Goal: Task Accomplishment & Management: Use online tool/utility

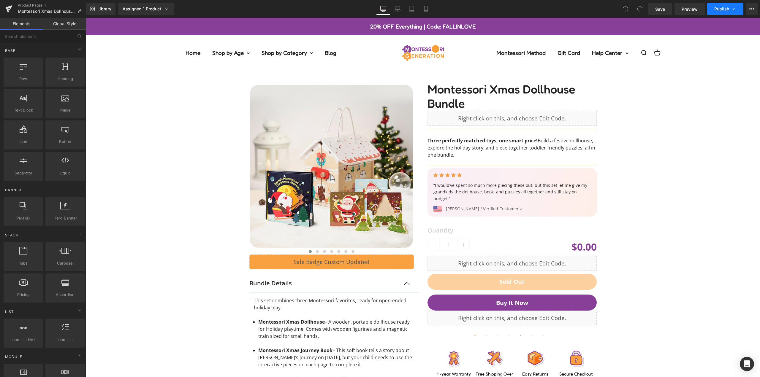
click at [725, 8] on span "Publish" at bounding box center [722, 9] width 15 height 5
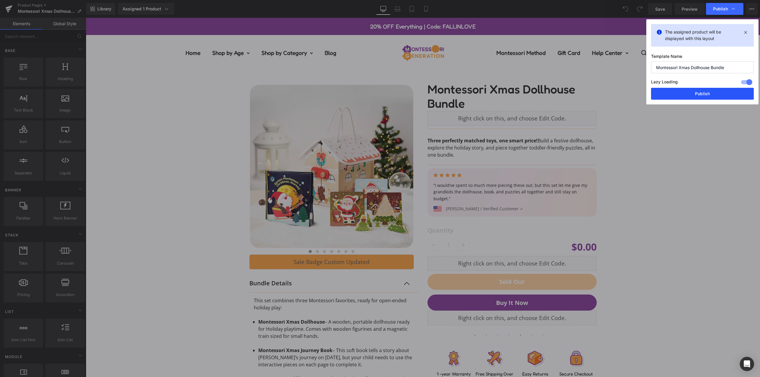
drag, startPoint x: 700, startPoint y: 92, endPoint x: 614, endPoint y: 74, distance: 87.8
click at [700, 92] on button "Publish" at bounding box center [702, 94] width 103 height 12
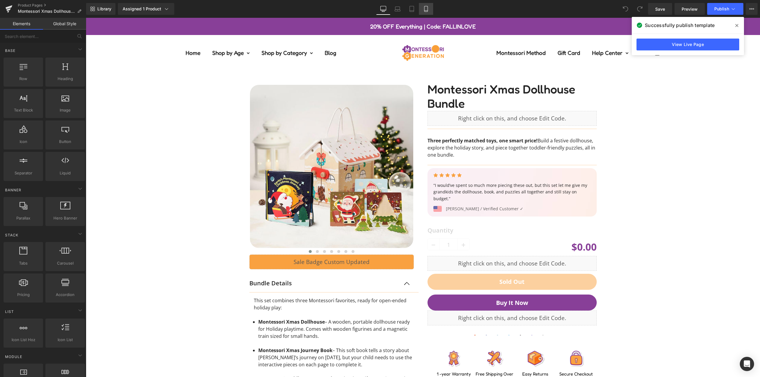
click at [422, 8] on link "Mobile" at bounding box center [426, 9] width 14 height 12
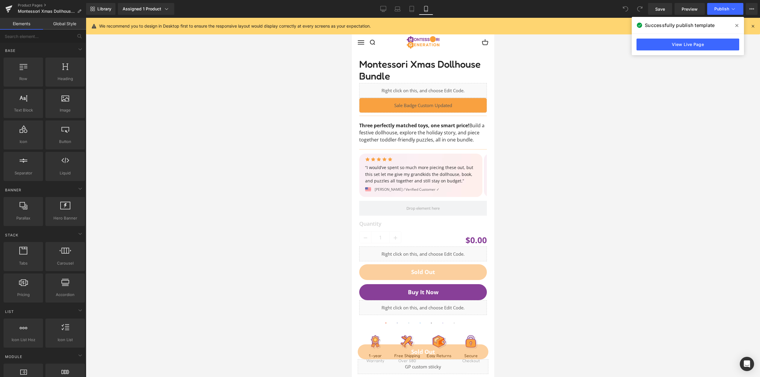
click at [410, 17] on div "Library Assigned 1 Product Product Preview Montessori Xmas Dollhouse Bundle Man…" at bounding box center [423, 9] width 674 height 18
click at [411, 14] on link "Tablet" at bounding box center [412, 9] width 14 height 12
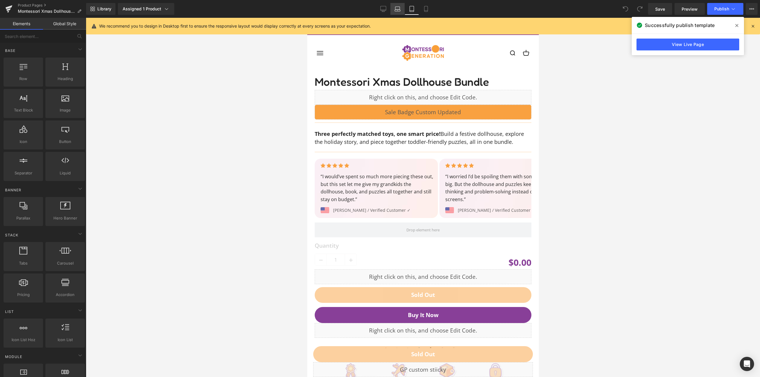
scroll to position [53, 0]
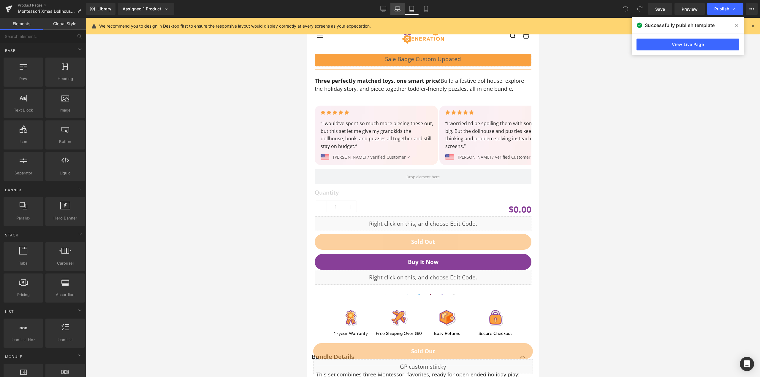
click at [400, 11] on icon at bounding box center [398, 9] width 6 height 6
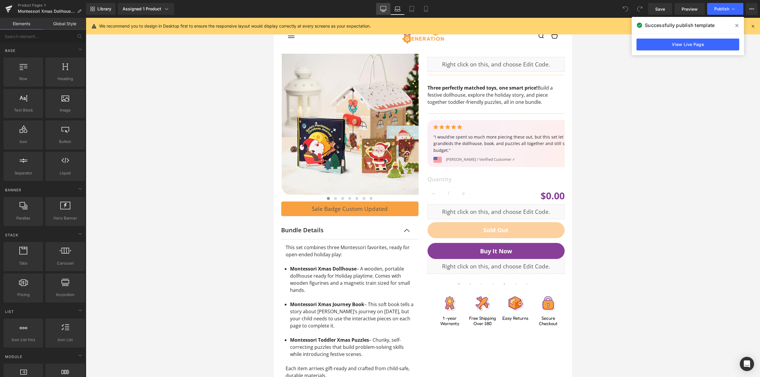
click at [383, 10] on icon at bounding box center [384, 10] width 6 height 0
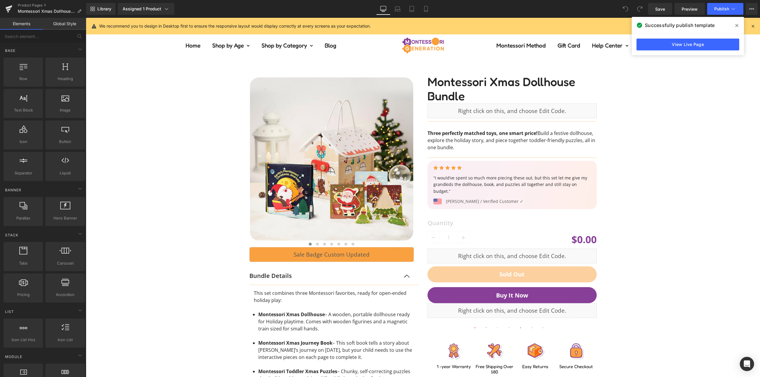
scroll to position [0, 0]
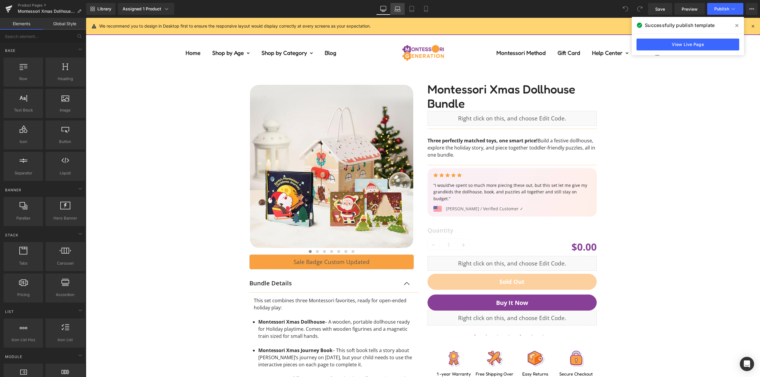
click at [395, 10] on icon at bounding box center [398, 9] width 6 height 6
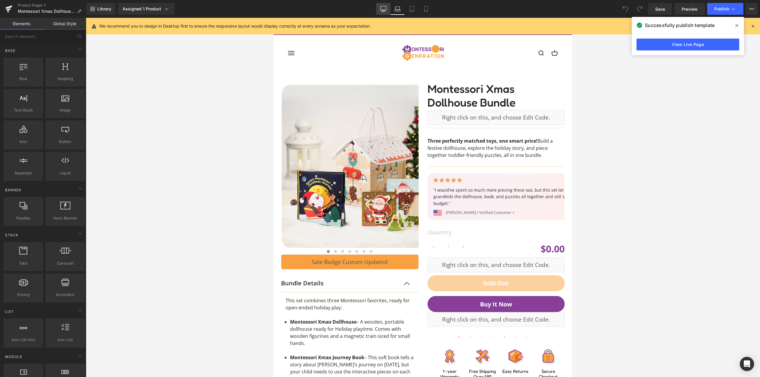
scroll to position [53, 0]
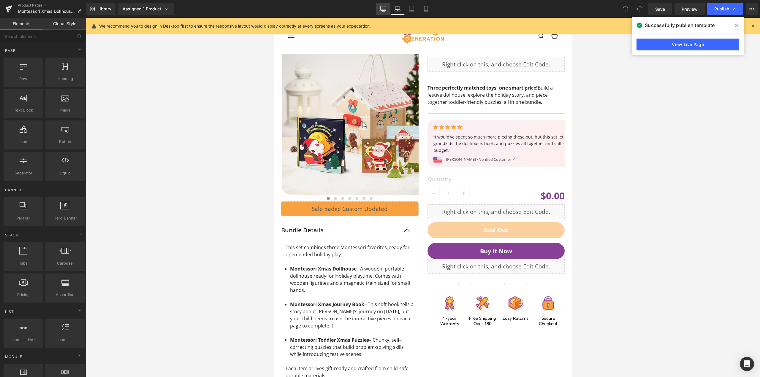
click at [384, 10] on icon at bounding box center [384, 8] width 6 height 4
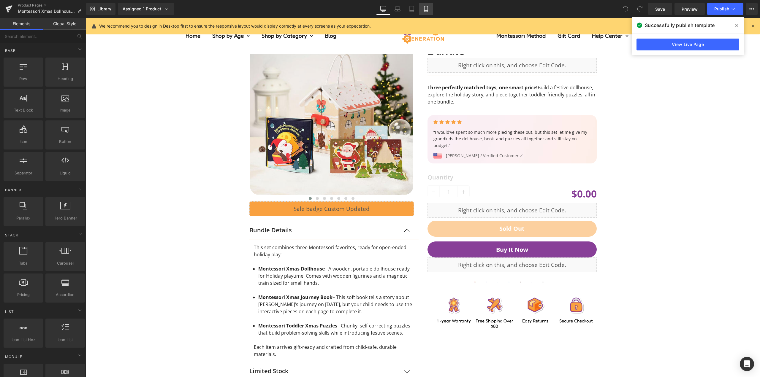
click at [425, 9] on icon at bounding box center [426, 9] width 6 height 6
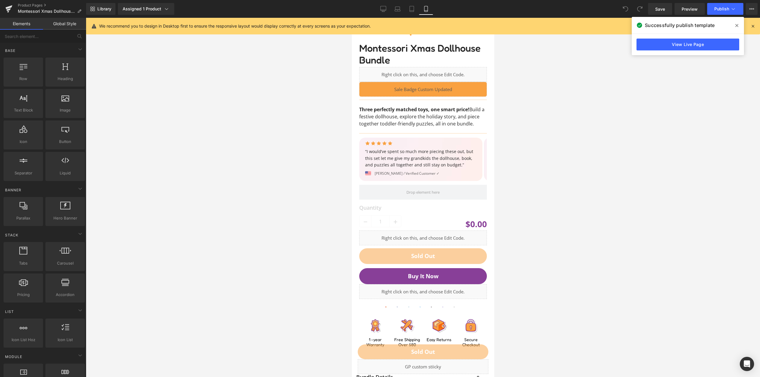
scroll to position [0, 0]
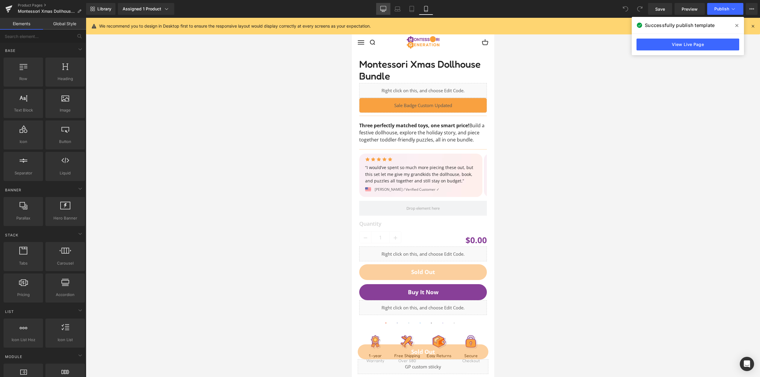
click at [386, 7] on icon at bounding box center [384, 8] width 6 height 4
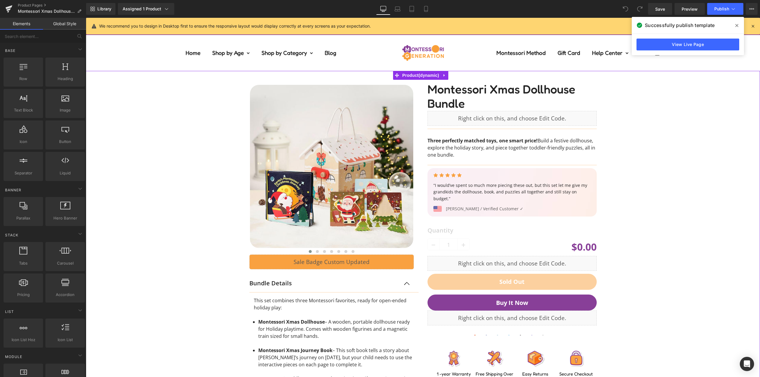
click at [158, 116] on div "‹ ›" at bounding box center [423, 270] width 669 height 399
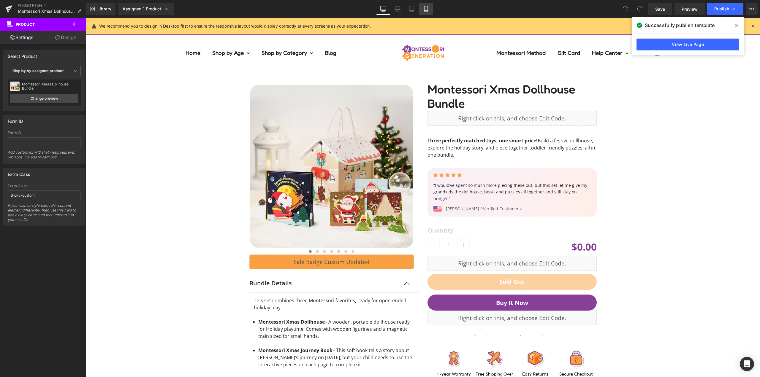
click at [428, 10] on icon at bounding box center [426, 9] width 6 height 6
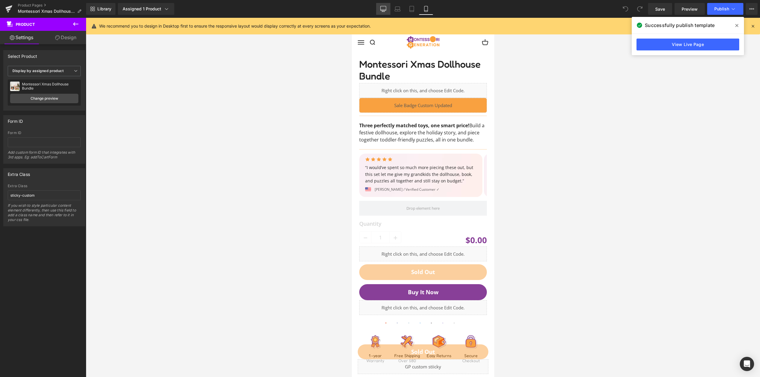
click at [385, 9] on icon at bounding box center [383, 9] width 6 height 6
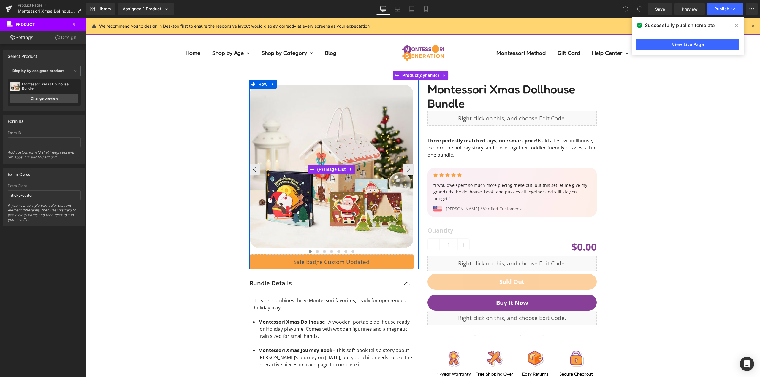
click at [330, 117] on img at bounding box center [331, 166] width 163 height 163
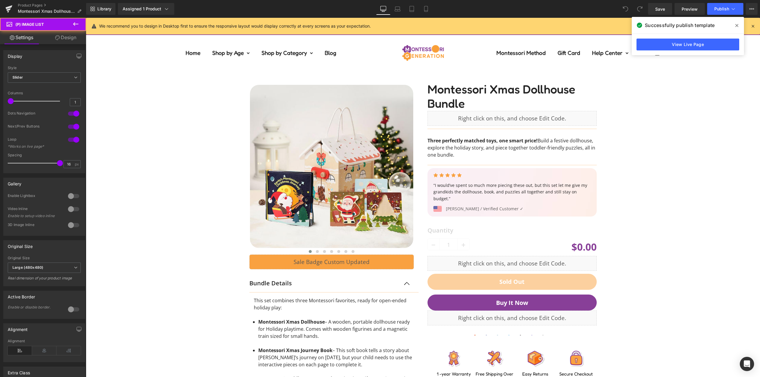
click at [65, 41] on link "Design" at bounding box center [65, 37] width 43 height 13
click at [0, 0] on div "Visibility" at bounding box center [0, 0] width 0 height 0
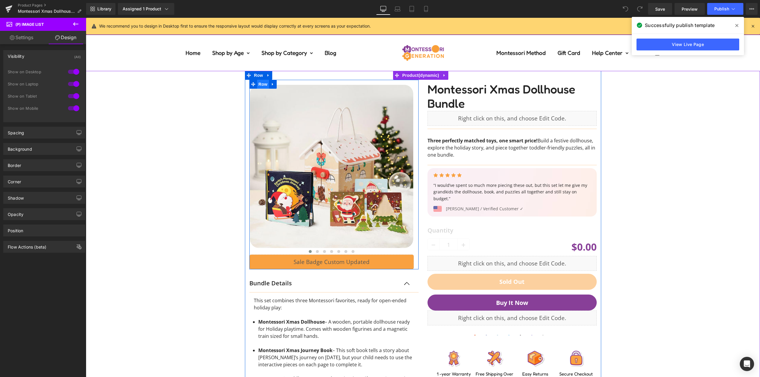
click at [262, 87] on span "Row" at bounding box center [263, 84] width 12 height 9
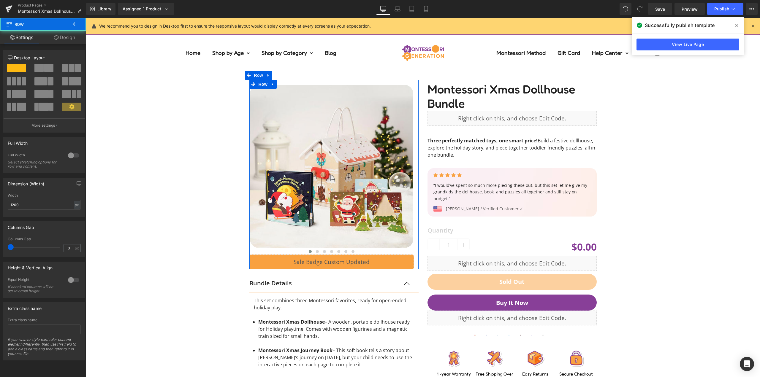
click at [58, 37] on icon at bounding box center [56, 37] width 5 height 5
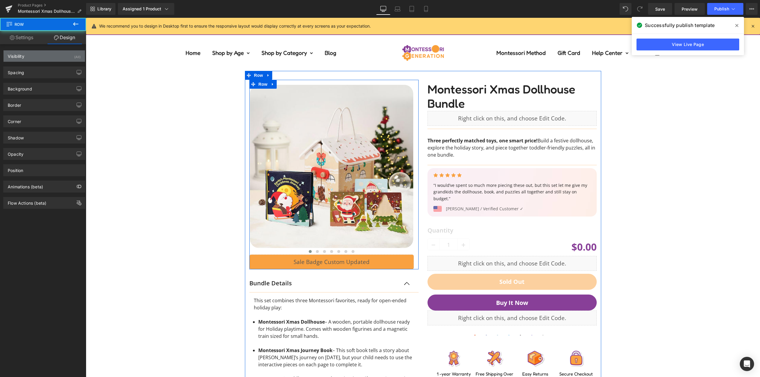
click at [37, 61] on div "Visibility (All)" at bounding box center [44, 55] width 81 height 11
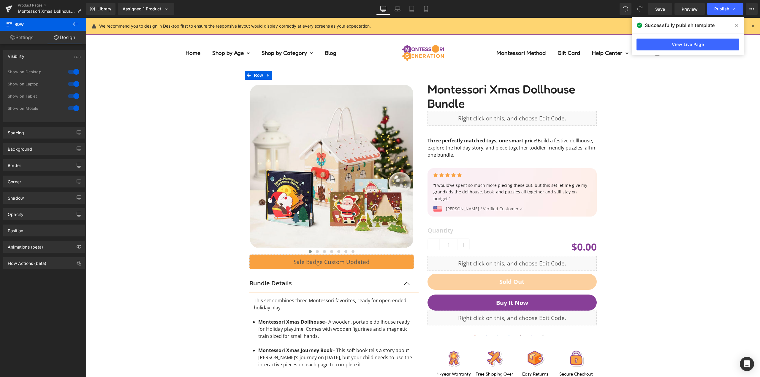
click at [168, 106] on div "‹ ›" at bounding box center [423, 270] width 669 height 399
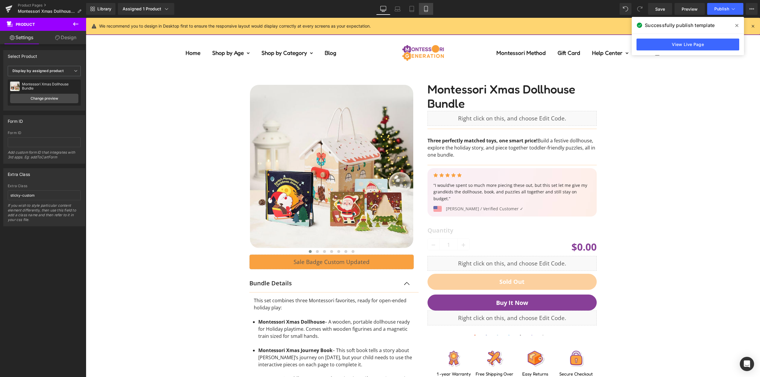
click at [426, 12] on link "Mobile" at bounding box center [426, 9] width 14 height 12
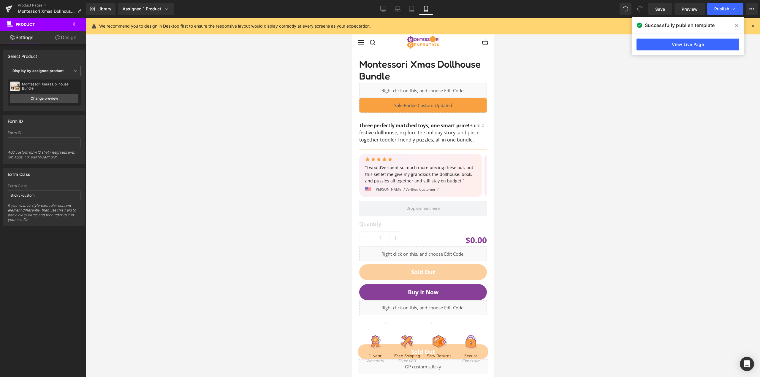
click at [379, 2] on div "Library Assigned 1 Product Product Preview Montessori Xmas Dollhouse Bundle Man…" at bounding box center [423, 9] width 674 height 18
click at [381, 7] on icon at bounding box center [383, 9] width 6 height 6
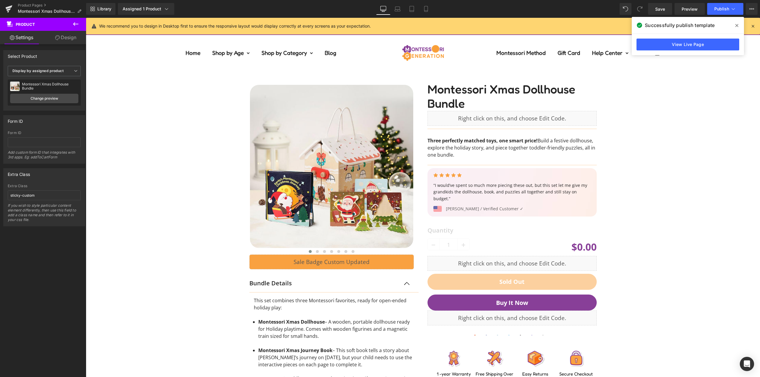
drag, startPoint x: 658, startPoint y: 121, endPoint x: 668, endPoint y: 97, distance: 26.3
click at [658, 121] on div "‹ ›" at bounding box center [423, 270] width 669 height 399
click at [736, 24] on icon at bounding box center [737, 25] width 3 height 5
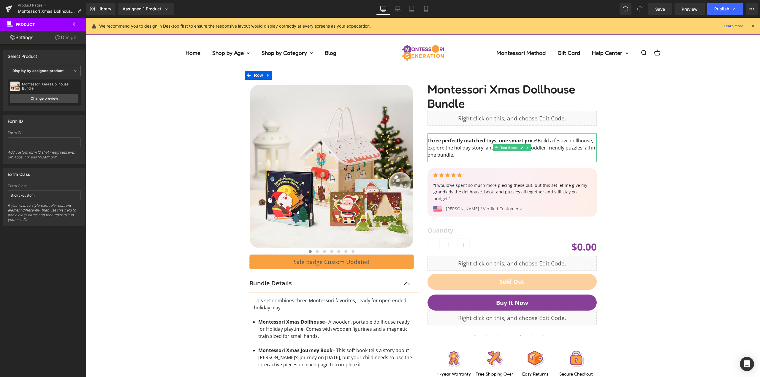
click at [693, 138] on div "‹ ›" at bounding box center [423, 270] width 669 height 399
click at [427, 6] on link "Mobile" at bounding box center [426, 9] width 14 height 12
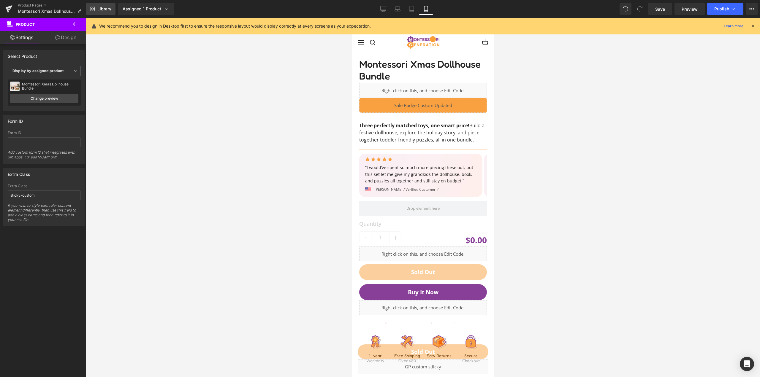
click at [109, 9] on span "Library" at bounding box center [104, 8] width 14 height 5
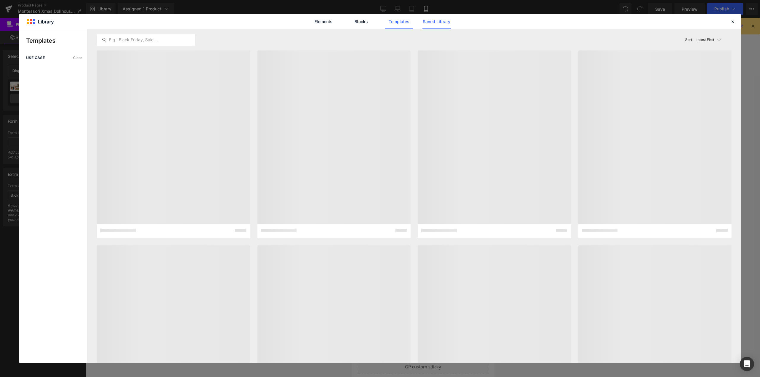
click at [437, 21] on link "Saved Library" at bounding box center [437, 21] width 28 height 15
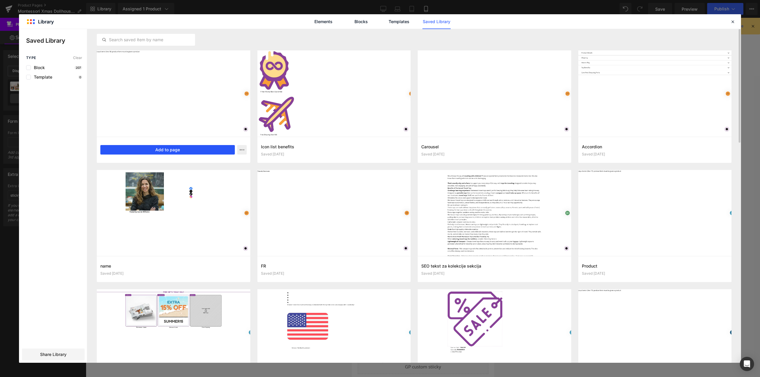
click at [155, 149] on button "Add to page" at bounding box center [167, 150] width 135 height 10
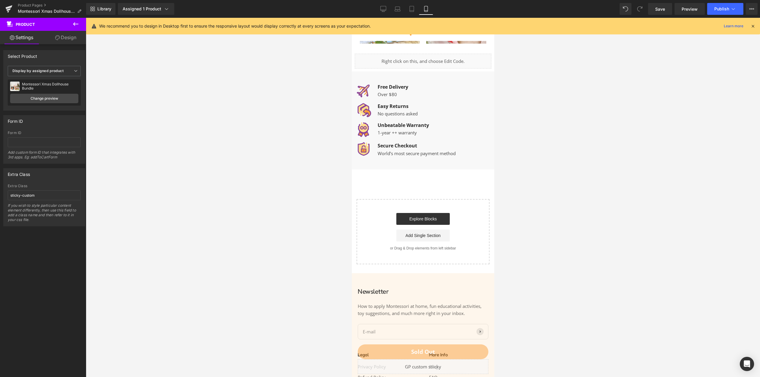
scroll to position [722, 0]
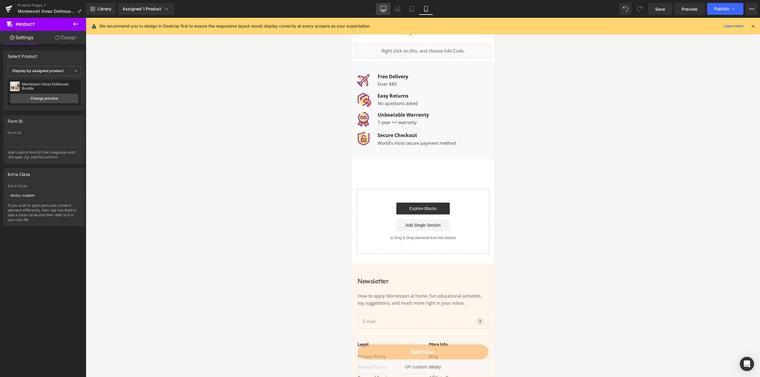
click at [380, 6] on link "Desktop" at bounding box center [383, 9] width 14 height 12
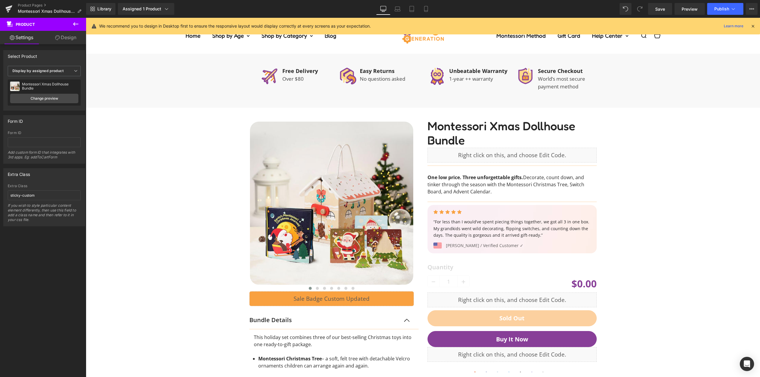
scroll to position [564, 0]
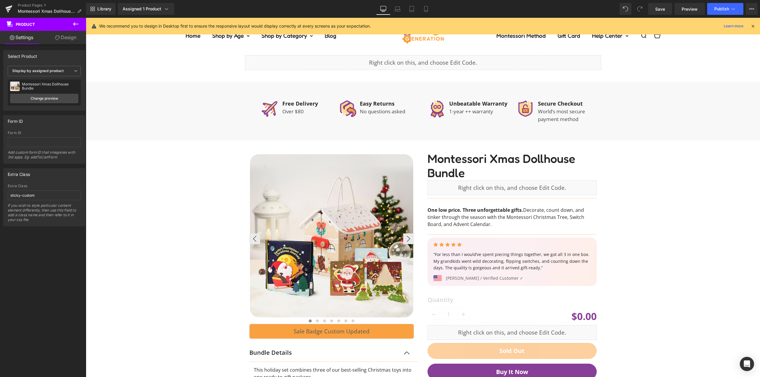
click at [316, 180] on img at bounding box center [331, 235] width 163 height 163
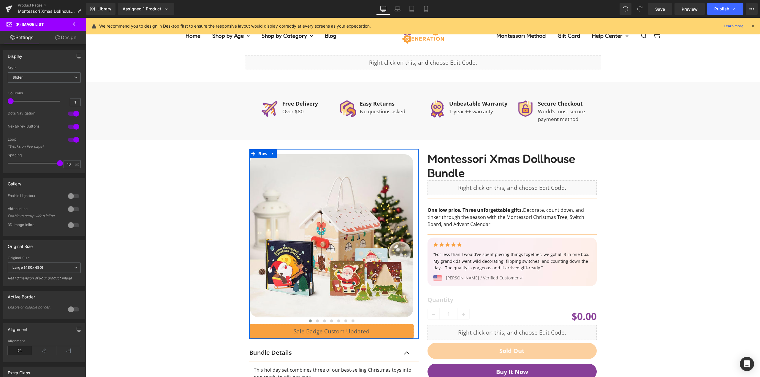
click at [70, 35] on link "Design" at bounding box center [65, 37] width 43 height 13
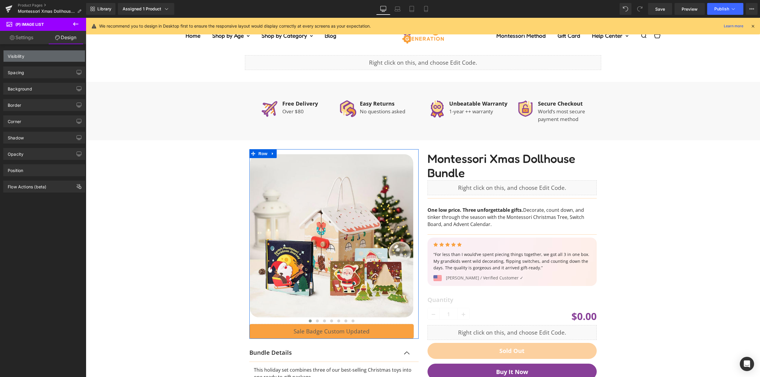
click at [43, 56] on div "Visibility" at bounding box center [44, 55] width 81 height 11
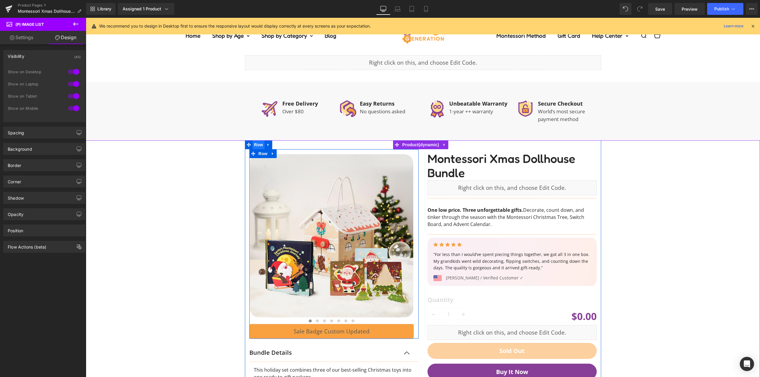
click at [264, 154] on span "Row" at bounding box center [263, 153] width 12 height 9
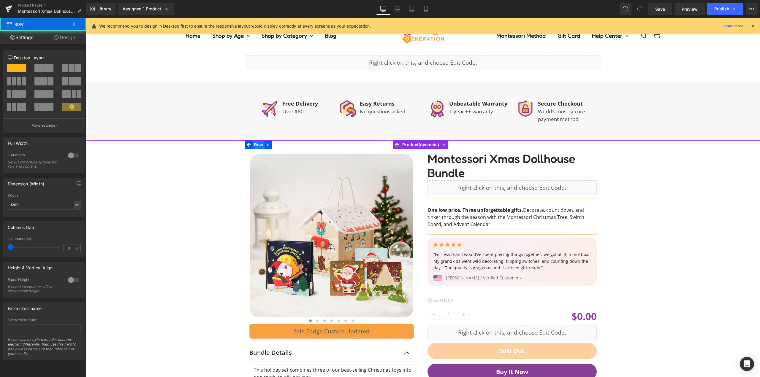
click at [260, 143] on span "Row" at bounding box center [259, 144] width 12 height 9
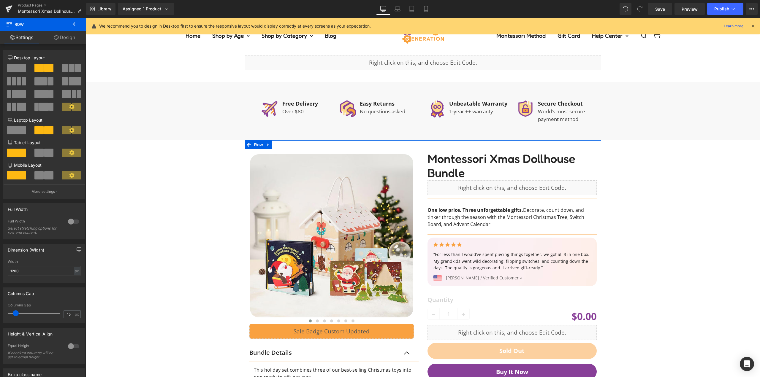
click at [66, 39] on link "Design" at bounding box center [64, 37] width 43 height 13
click at [0, 0] on div "Visibility" at bounding box center [0, 0] width 0 height 0
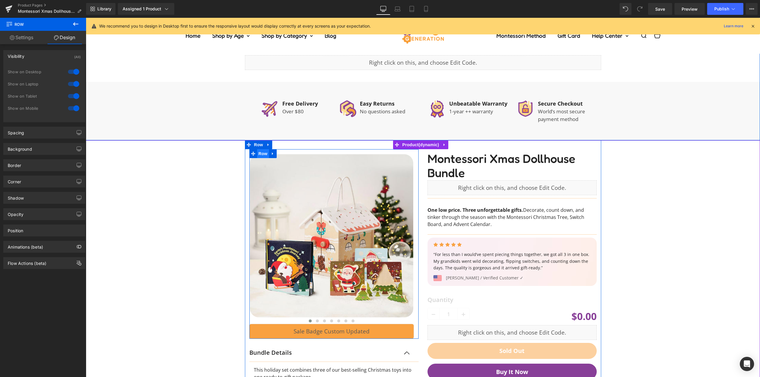
click at [259, 155] on span "Row" at bounding box center [263, 153] width 12 height 9
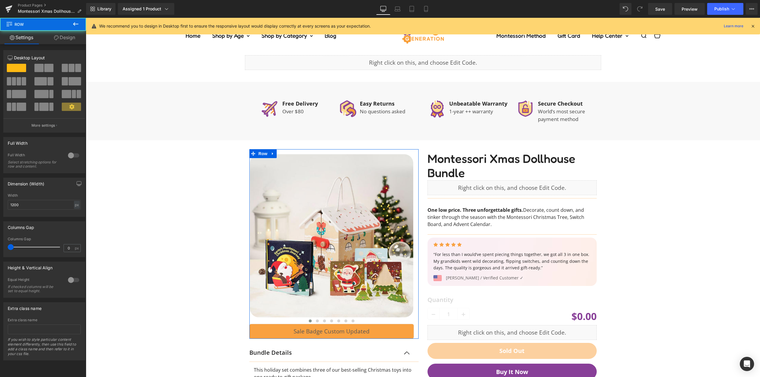
click at [72, 38] on link "Design" at bounding box center [64, 37] width 43 height 13
click at [0, 0] on div "Visibility" at bounding box center [0, 0] width 0 height 0
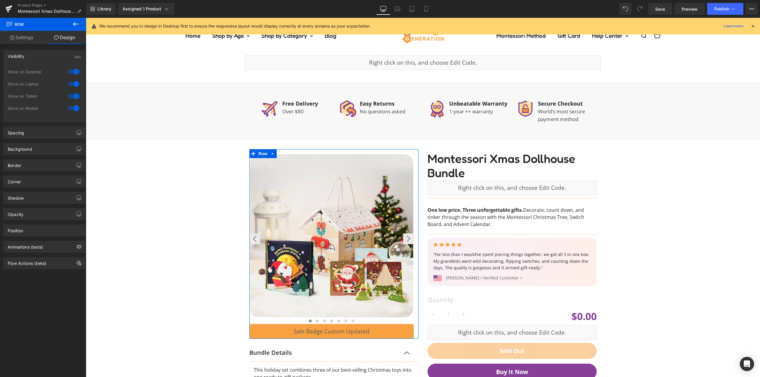
click at [169, 183] on div "‹ ›" at bounding box center [423, 332] width 669 height 385
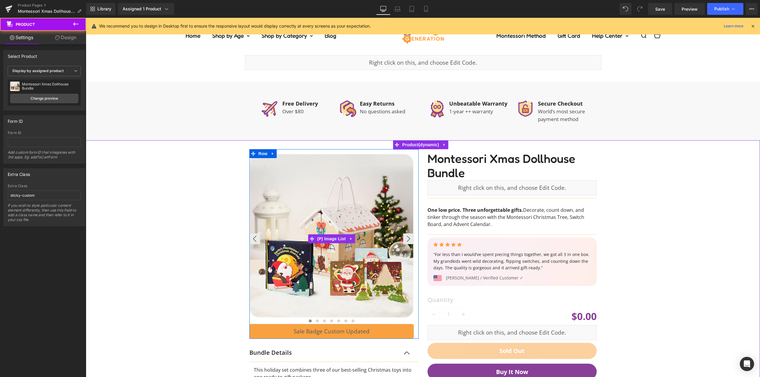
click at [342, 220] on img at bounding box center [331, 235] width 163 height 163
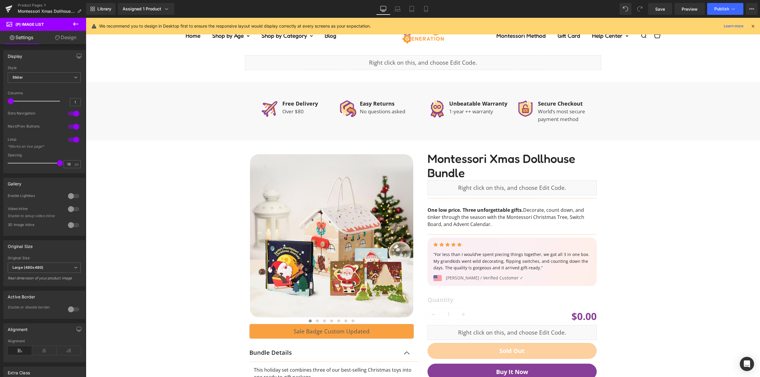
click at [70, 42] on link "Design" at bounding box center [65, 37] width 43 height 13
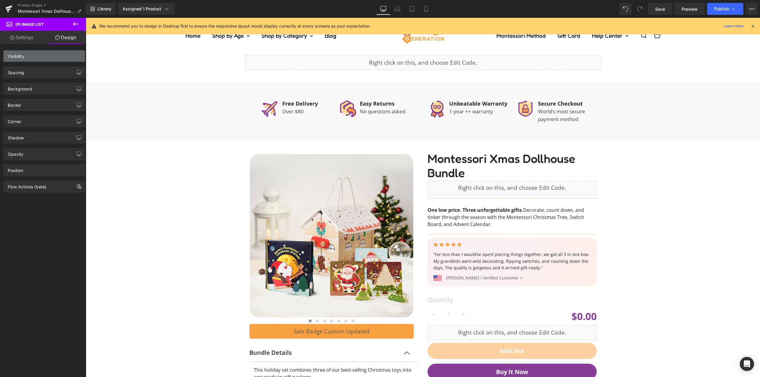
click at [44, 58] on div "Visibility" at bounding box center [44, 55] width 81 height 11
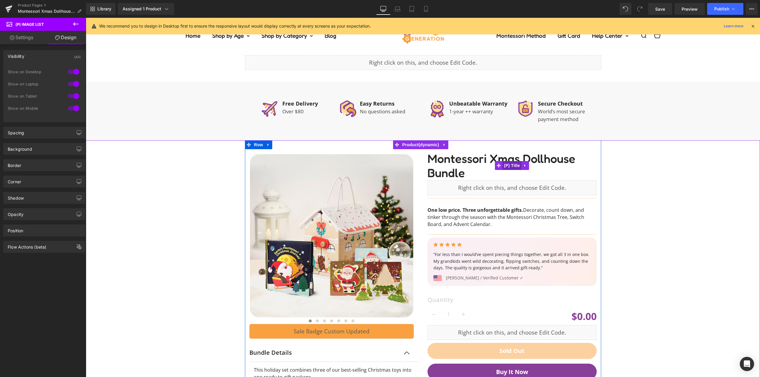
click at [505, 165] on span "(P) Title" at bounding box center [512, 165] width 19 height 9
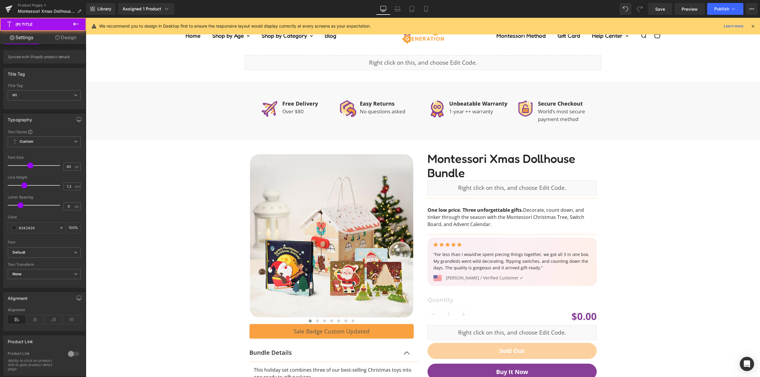
click at [60, 36] on link "Design" at bounding box center [65, 37] width 43 height 13
click at [0, 0] on div "Visibility" at bounding box center [0, 0] width 0 height 0
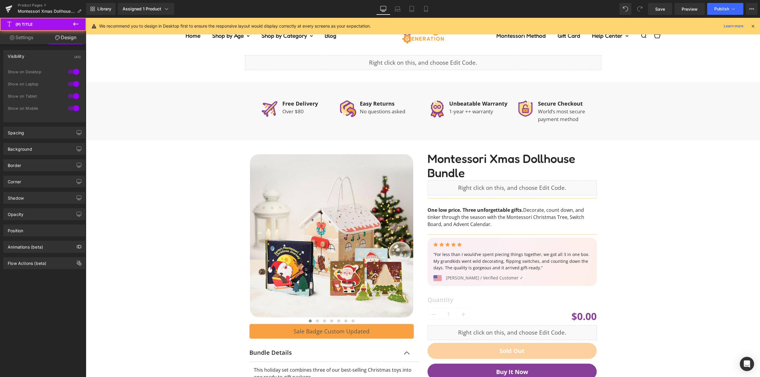
click at [168, 213] on div "‹ ›" at bounding box center [423, 332] width 669 height 385
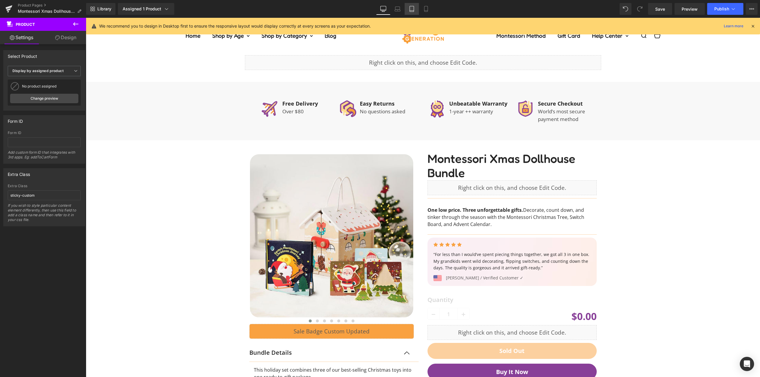
click at [409, 9] on icon at bounding box center [412, 9] width 6 height 6
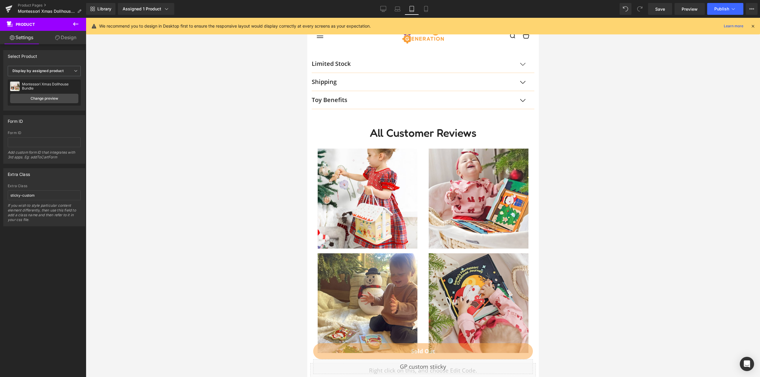
scroll to position [285, 0]
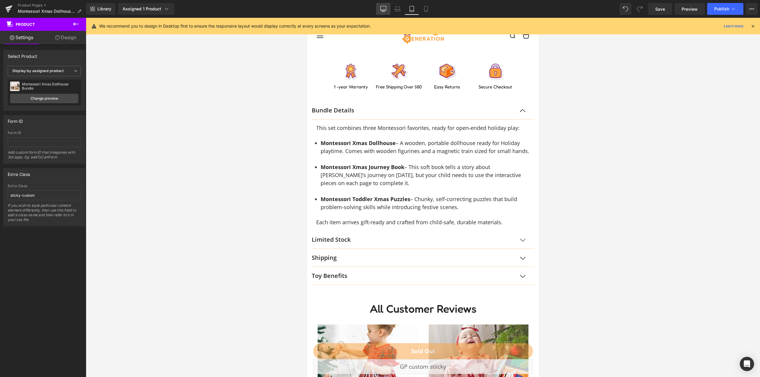
click at [388, 7] on link "Desktop" at bounding box center [383, 9] width 14 height 12
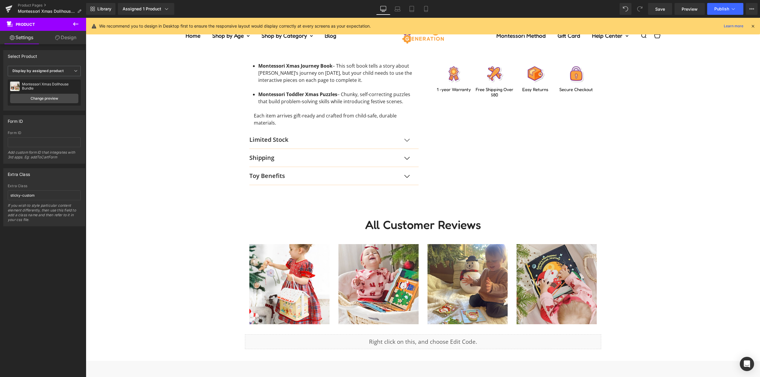
scroll to position [571, 0]
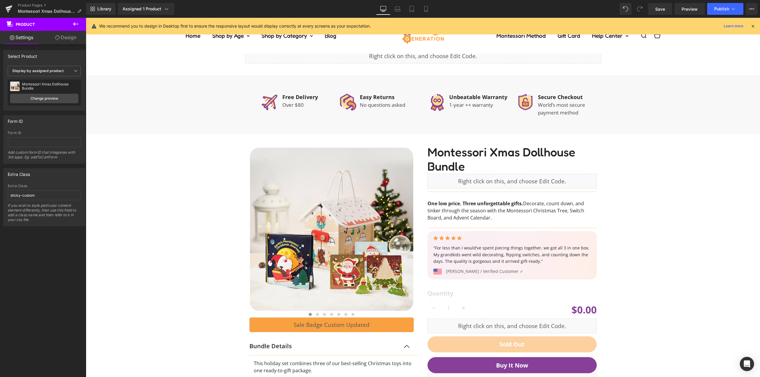
click at [752, 26] on icon at bounding box center [752, 25] width 5 height 5
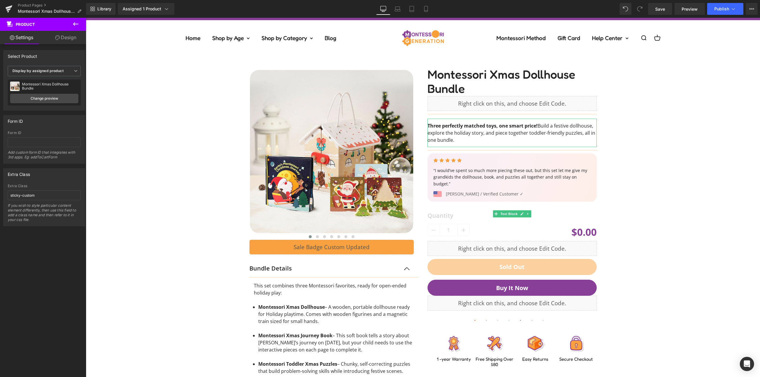
scroll to position [0, 0]
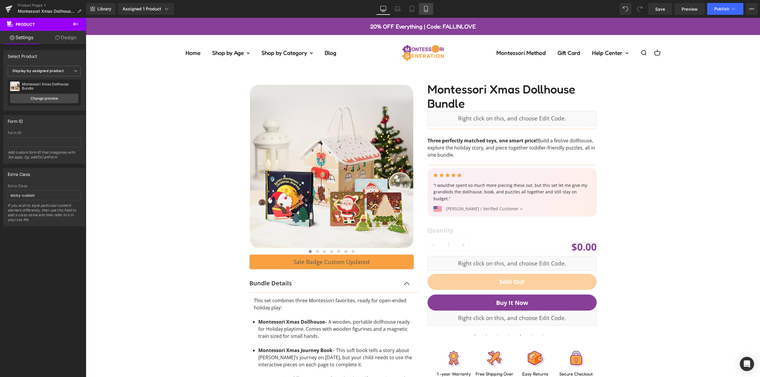
click at [428, 11] on icon at bounding box center [425, 11] width 3 height 0
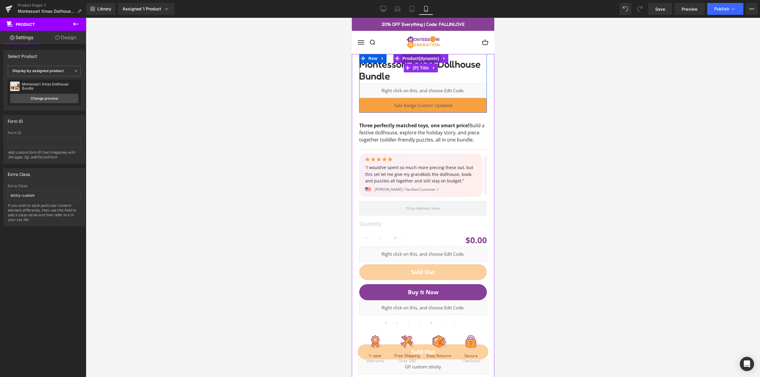
click at [415, 59] on span "Product" at bounding box center [421, 58] width 40 height 9
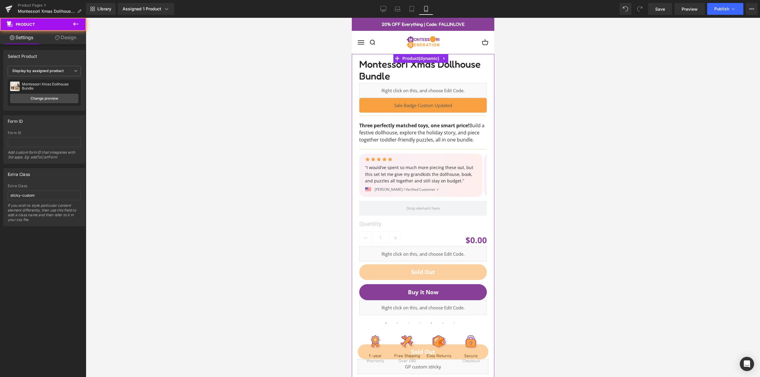
click at [61, 43] on link "Design" at bounding box center [65, 37] width 43 height 13
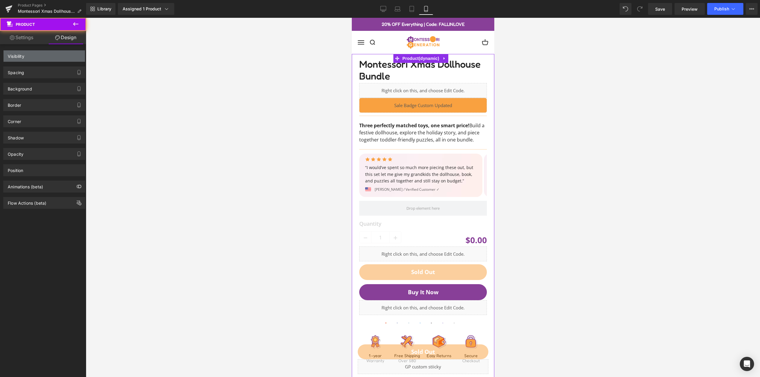
click at [38, 60] on div "Visibility" at bounding box center [44, 55] width 81 height 11
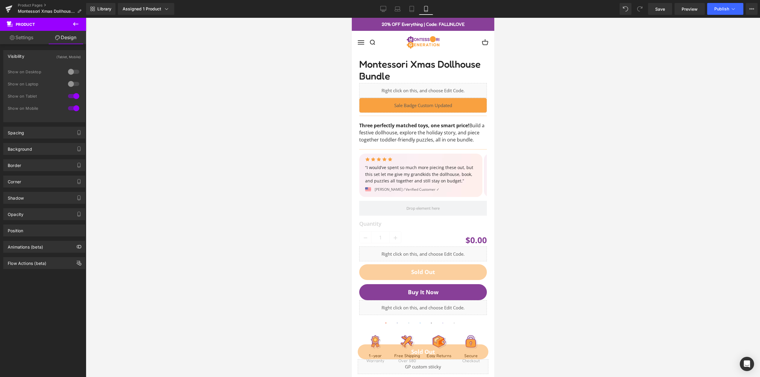
click at [264, 114] on div at bounding box center [423, 198] width 674 height 360
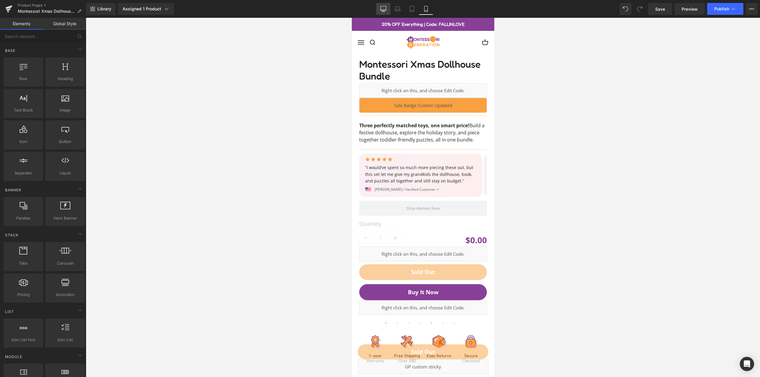
click at [386, 10] on icon at bounding box center [384, 10] width 6 height 0
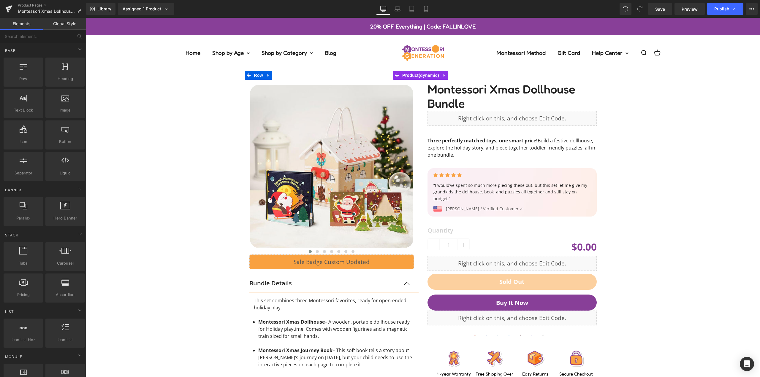
click at [420, 96] on div at bounding box center [334, 275] width 178 height 390
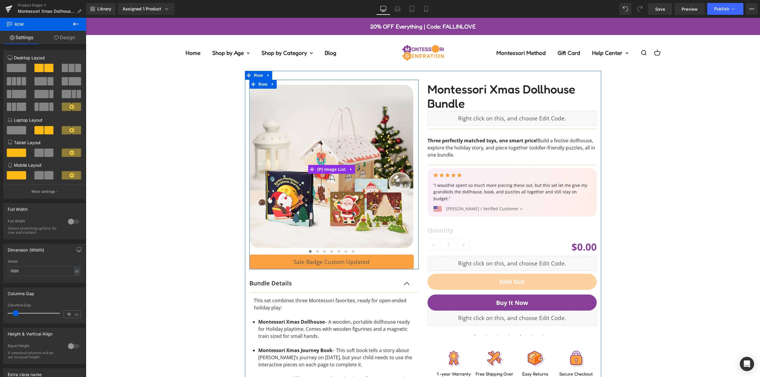
click at [70, 37] on link "Design" at bounding box center [64, 37] width 43 height 13
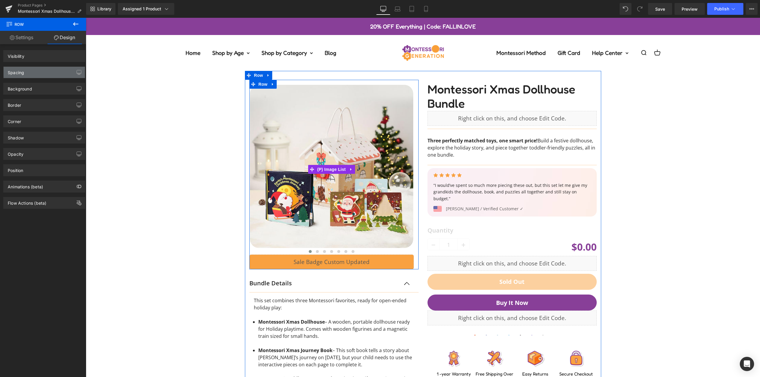
click at [34, 71] on div "Spacing" at bounding box center [44, 72] width 81 height 11
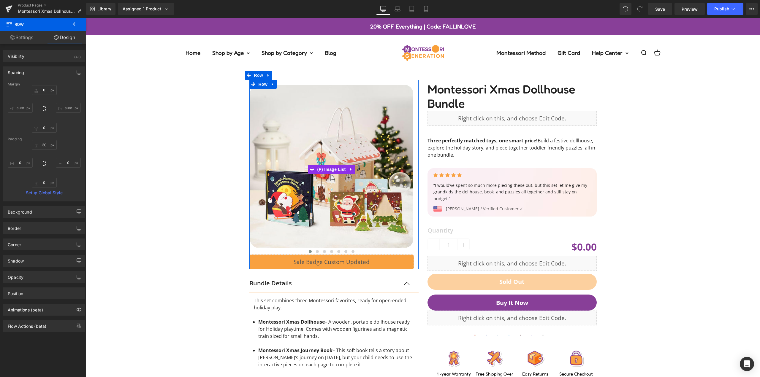
click at [48, 69] on div "Spacing" at bounding box center [44, 72] width 81 height 11
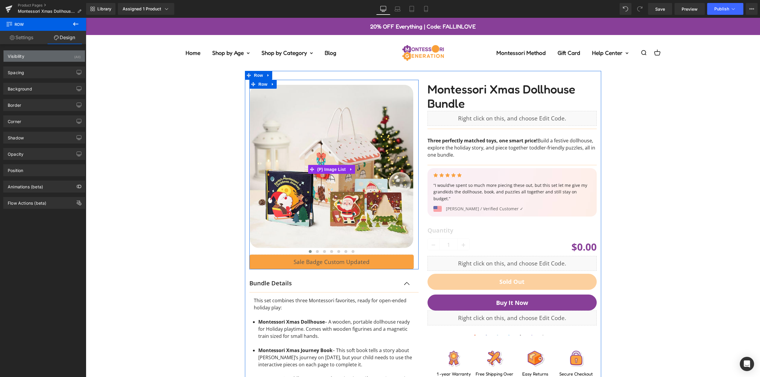
click at [48, 57] on div "Visibility (All)" at bounding box center [44, 55] width 81 height 11
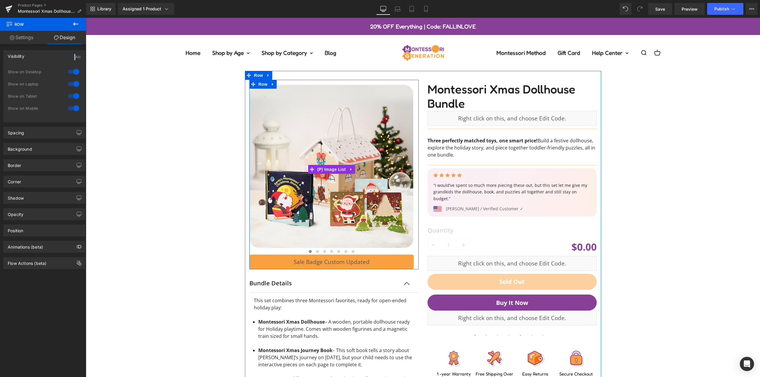
click at [48, 57] on div "Visibility (All)" at bounding box center [44, 55] width 81 height 11
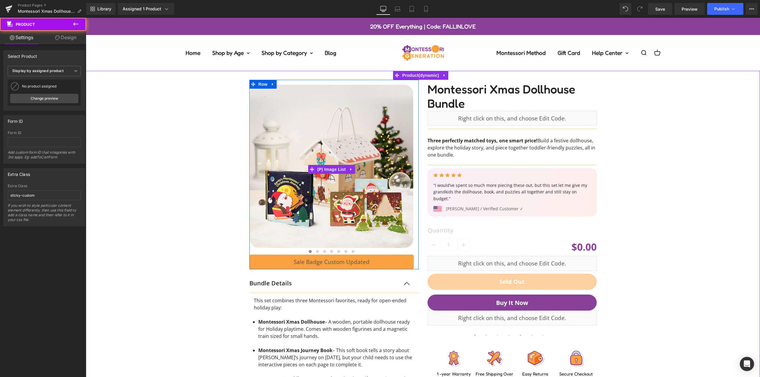
click at [180, 99] on div "‹ ›" at bounding box center [423, 270] width 669 height 399
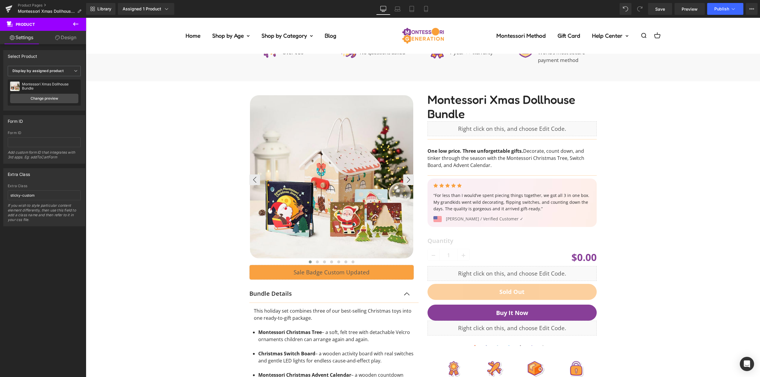
scroll to position [624, 0]
drag, startPoint x: 229, startPoint y: 135, endPoint x: 296, endPoint y: 135, distance: 67.1
click at [229, 135] on div "‹ ›" at bounding box center [423, 273] width 669 height 385
click at [447, 86] on link at bounding box center [445, 85] width 8 height 9
click at [449, 85] on icon at bounding box center [448, 85] width 4 height 4
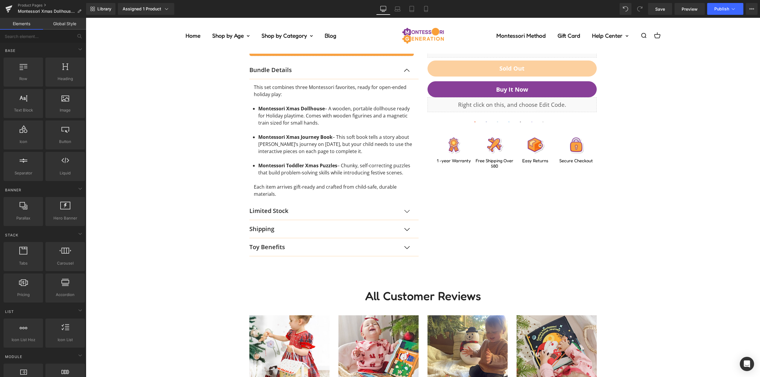
scroll to position [0, 0]
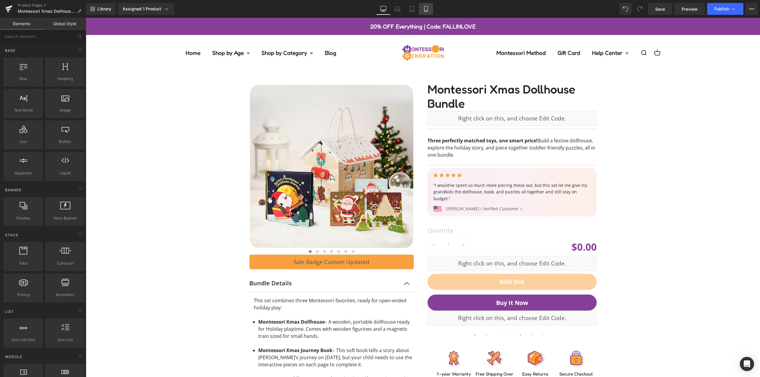
click at [425, 8] on icon at bounding box center [425, 9] width 3 height 6
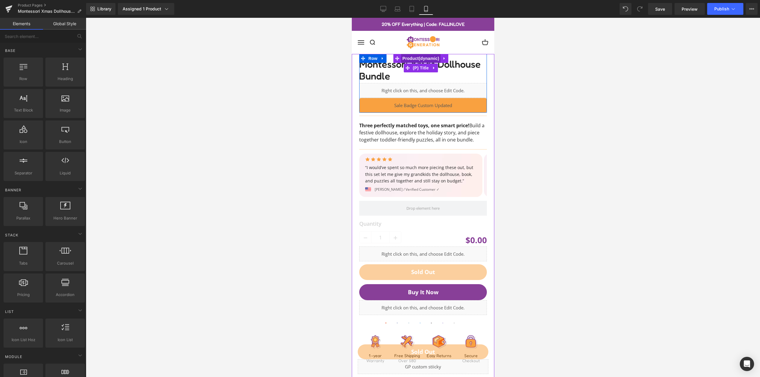
click at [418, 57] on span "Product" at bounding box center [421, 58] width 40 height 9
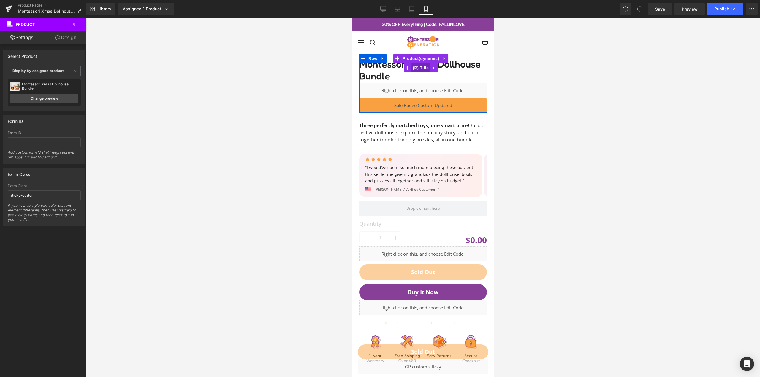
click at [421, 67] on span "(P) Title" at bounding box center [420, 68] width 19 height 9
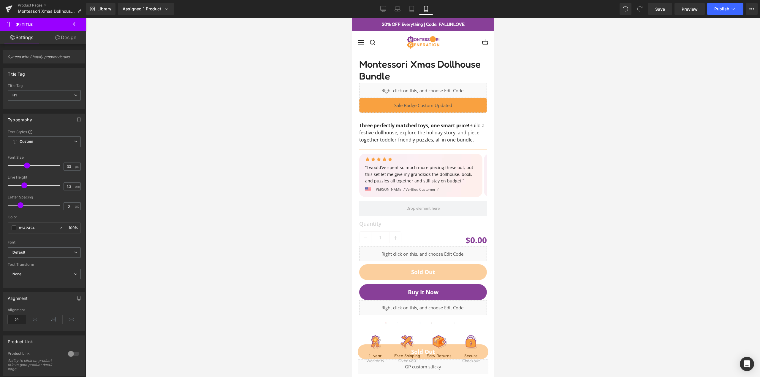
click at [65, 42] on link "Design" at bounding box center [65, 37] width 43 height 13
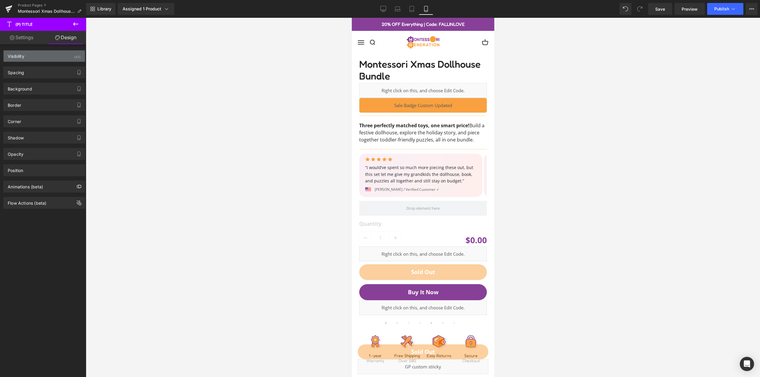
click at [41, 54] on div "Visibility (All)" at bounding box center [44, 55] width 81 height 11
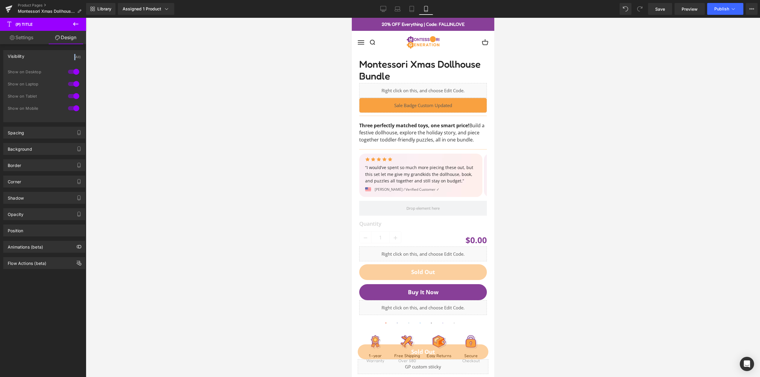
click at [41, 54] on div "Visibility (All)" at bounding box center [44, 55] width 81 height 11
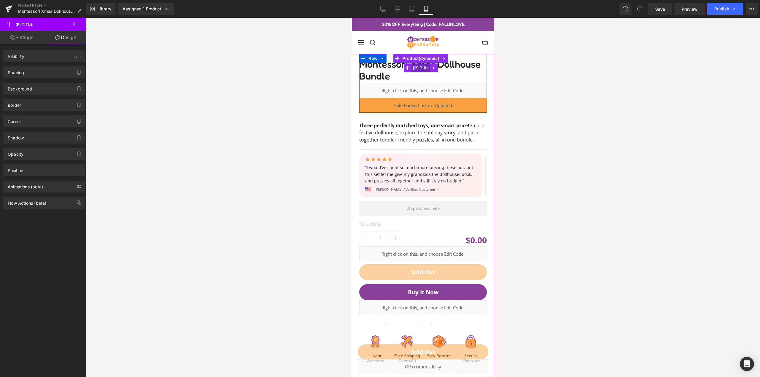
click at [419, 66] on span "(P) Title" at bounding box center [420, 68] width 19 height 9
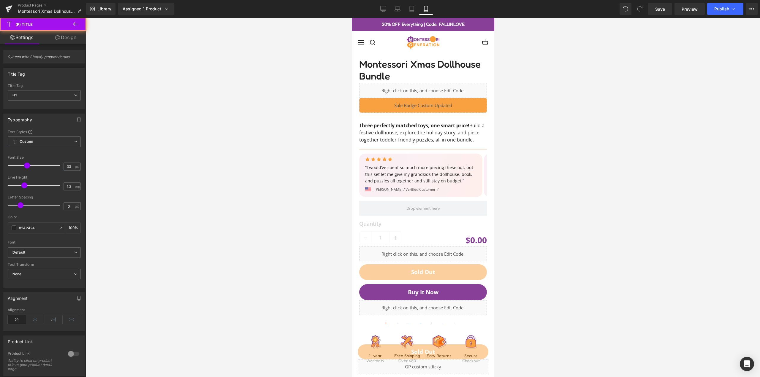
click at [69, 40] on link "Design" at bounding box center [65, 37] width 43 height 13
click at [0, 0] on div "Visibility" at bounding box center [0, 0] width 0 height 0
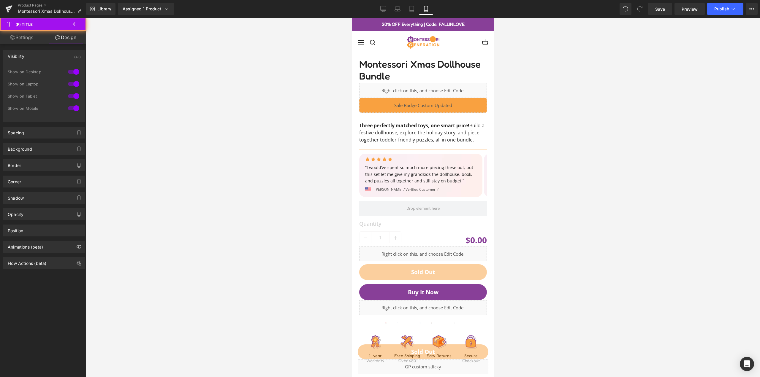
click at [38, 59] on div "Visibility (All)" at bounding box center [44, 55] width 81 height 11
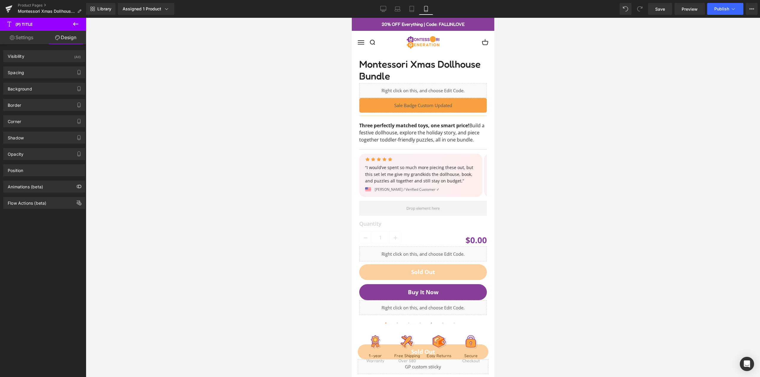
click at [238, 86] on div at bounding box center [423, 198] width 674 height 360
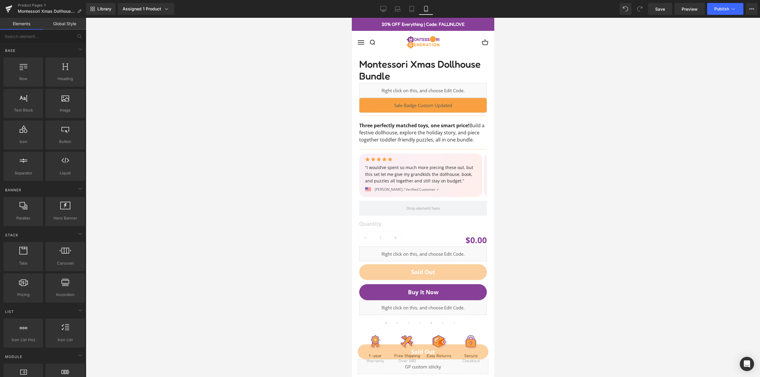
click at [190, 12] on div "Library Assigned 1 Product Product Preview Montessori Xmas Dollhouse Bundle Man…" at bounding box center [423, 9] width 674 height 12
click at [41, 39] on input "text" at bounding box center [36, 36] width 73 height 13
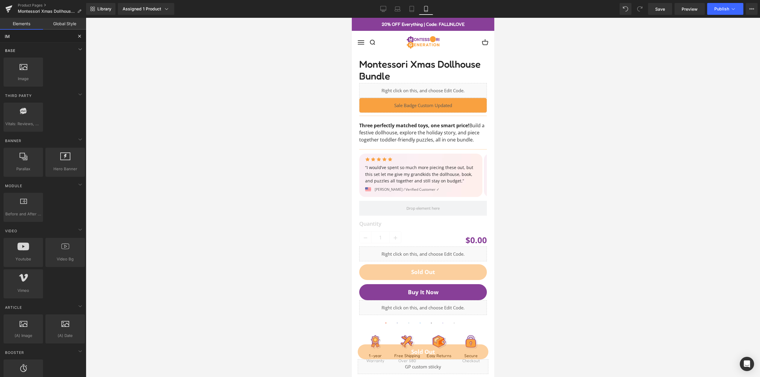
type input "I"
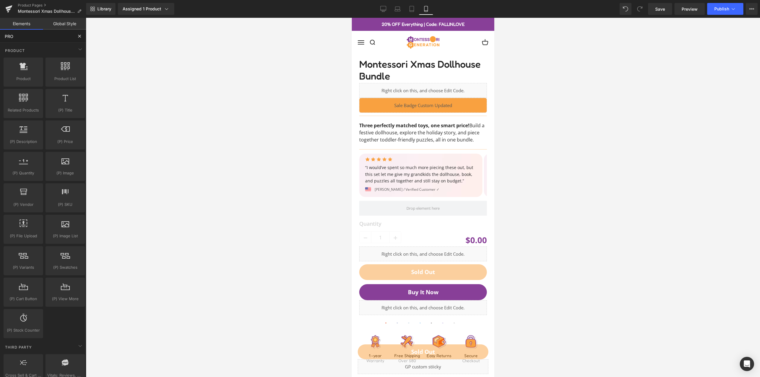
type input "PROD"
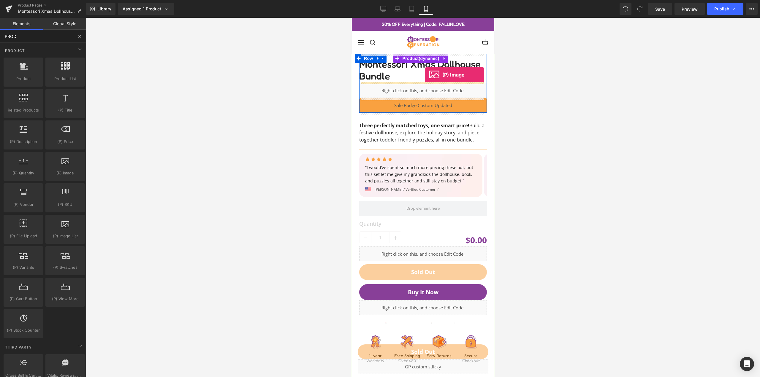
drag, startPoint x: 412, startPoint y: 192, endPoint x: 425, endPoint y: 75, distance: 117.7
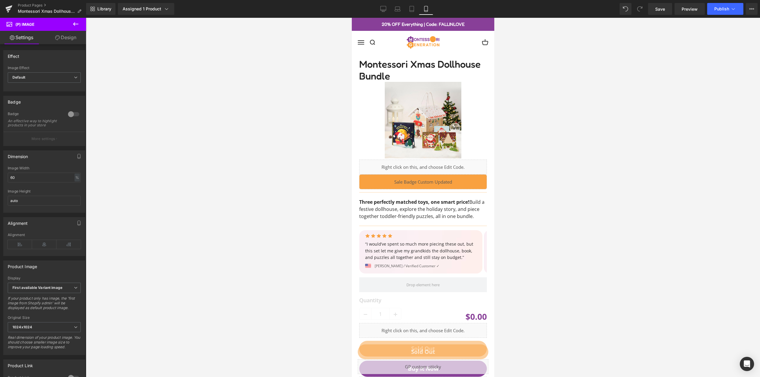
click at [75, 23] on icon at bounding box center [75, 23] width 7 height 7
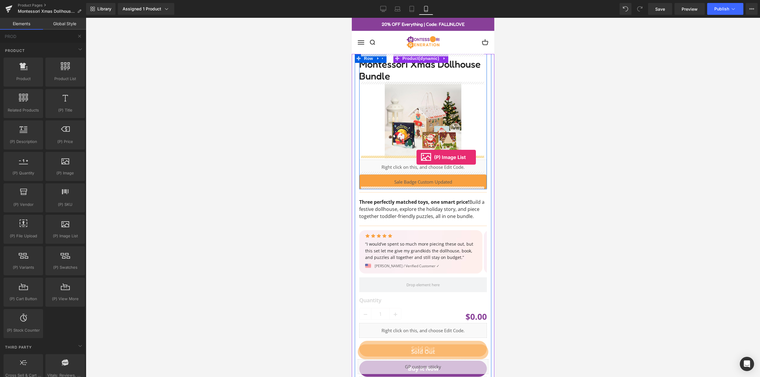
drag, startPoint x: 560, startPoint y: 248, endPoint x: 416, endPoint y: 157, distance: 170.1
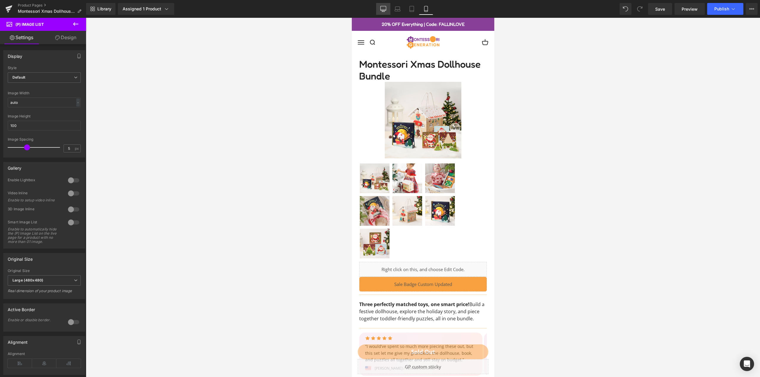
click at [385, 11] on icon at bounding box center [384, 8] width 6 height 4
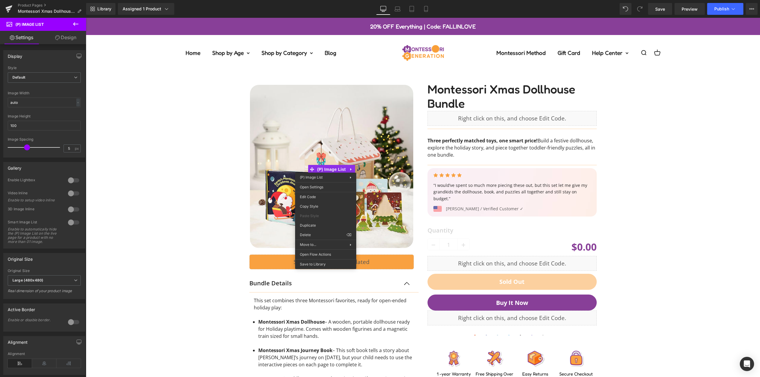
click at [172, 205] on div "‹ ›" at bounding box center [423, 270] width 669 height 399
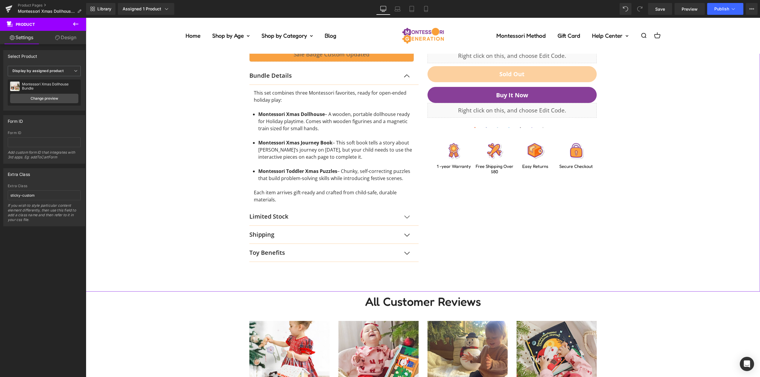
scroll to position [30, 0]
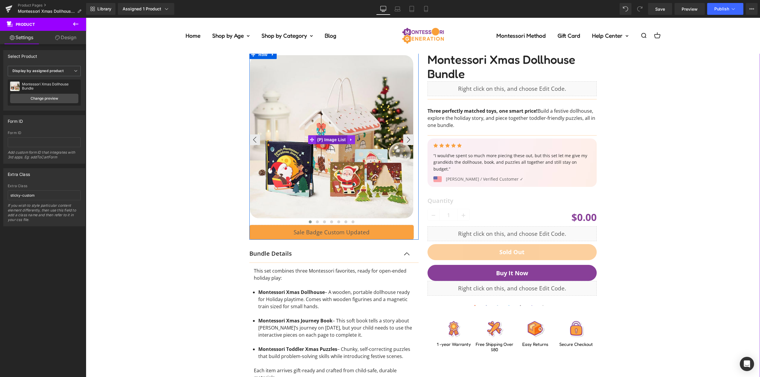
click at [331, 142] on span "(P) Image List" at bounding box center [331, 139] width 31 height 9
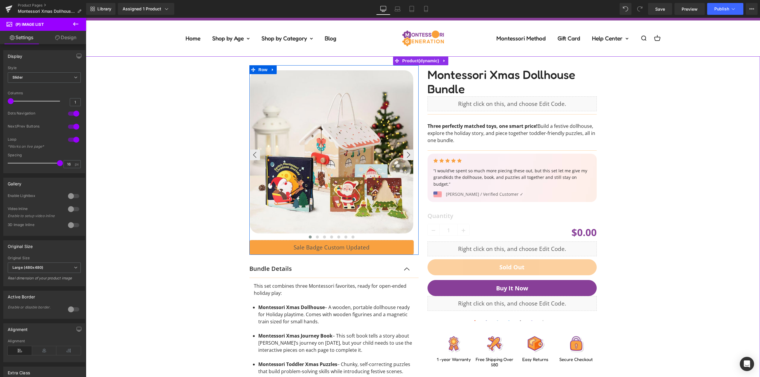
scroll to position [0, 0]
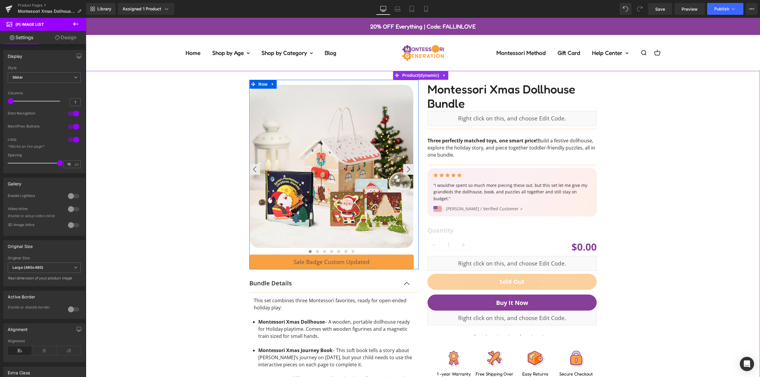
click at [355, 137] on img at bounding box center [331, 166] width 163 height 163
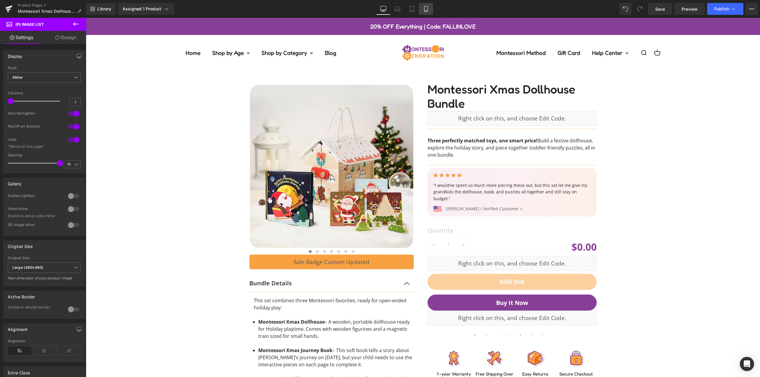
click at [424, 8] on icon at bounding box center [426, 9] width 6 height 6
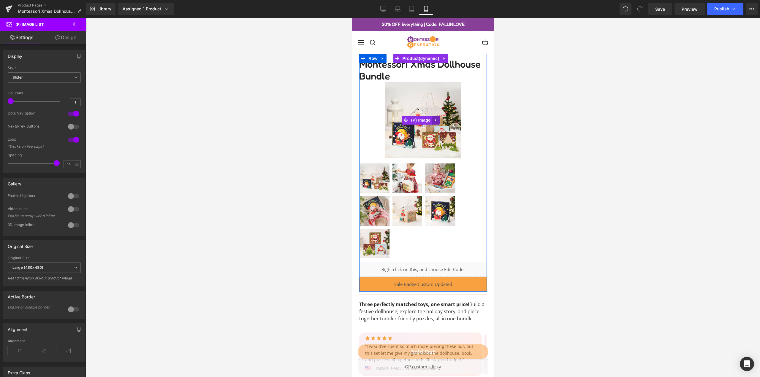
click at [434, 119] on icon at bounding box center [436, 120] width 4 height 4
click at [438, 119] on icon at bounding box center [439, 120] width 4 height 4
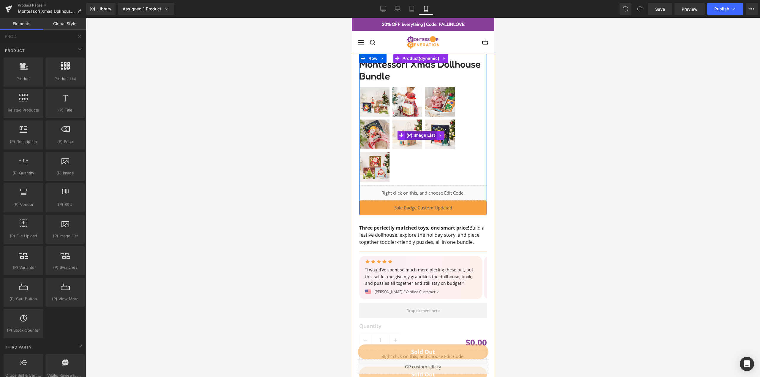
click at [419, 134] on span "(P) Image List" at bounding box center [420, 135] width 31 height 9
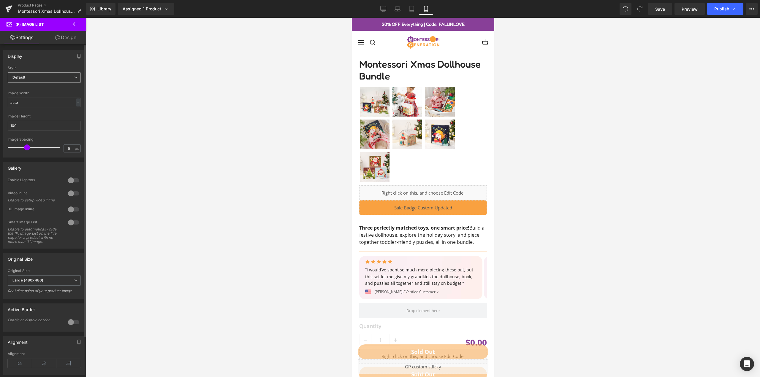
click at [38, 78] on span "Default" at bounding box center [44, 77] width 73 height 10
click at [36, 95] on li "Slider" at bounding box center [43, 97] width 71 height 9
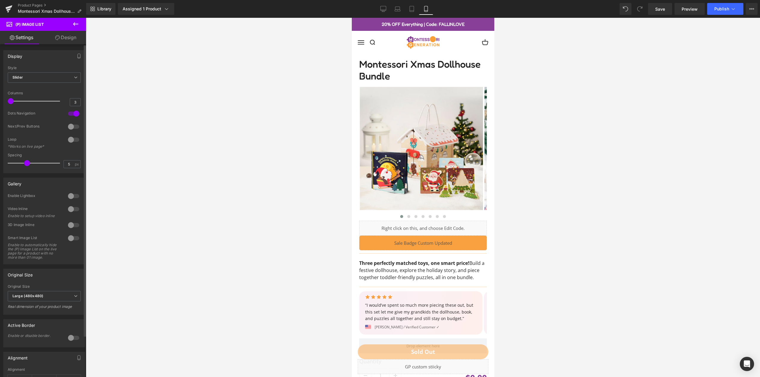
click at [13, 100] on span at bounding box center [11, 101] width 6 height 6
click at [72, 238] on div at bounding box center [74, 239] width 14 height 10
click at [54, 78] on span "Slider" at bounding box center [44, 77] width 73 height 10
click at [54, 77] on span "Slider" at bounding box center [43, 77] width 71 height 10
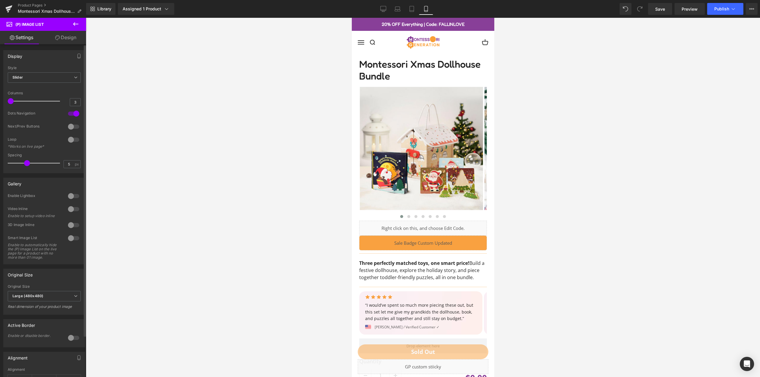
click at [73, 113] on div at bounding box center [74, 114] width 14 height 10
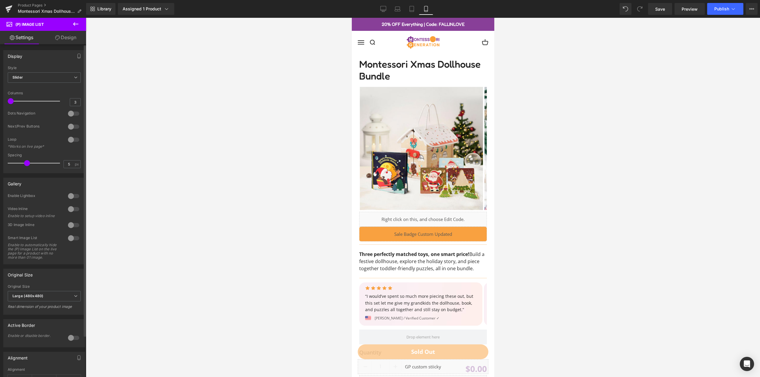
click at [69, 114] on div at bounding box center [74, 114] width 14 height 10
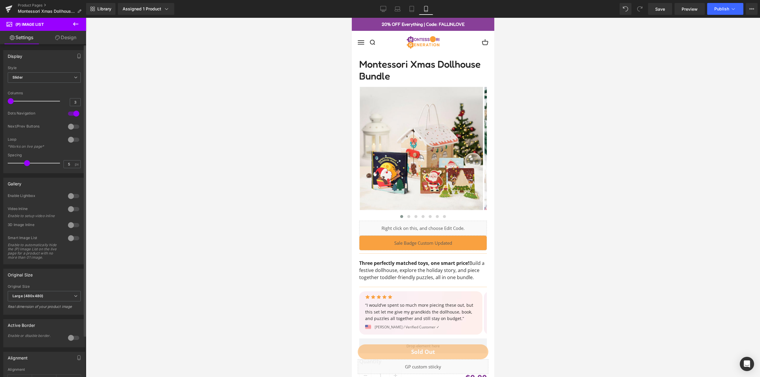
click at [71, 131] on div at bounding box center [74, 127] width 14 height 10
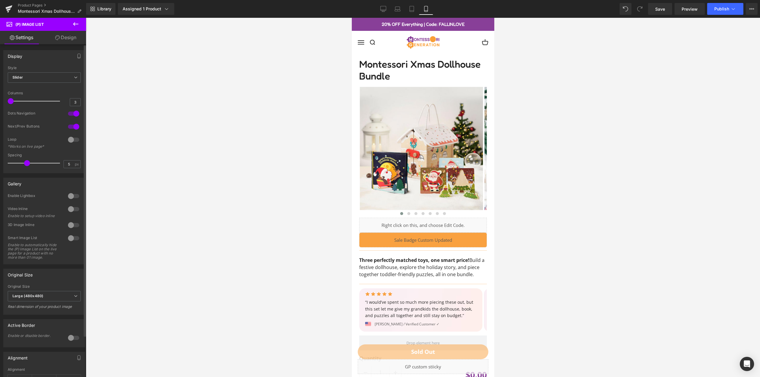
click at [71, 127] on div at bounding box center [74, 127] width 14 height 10
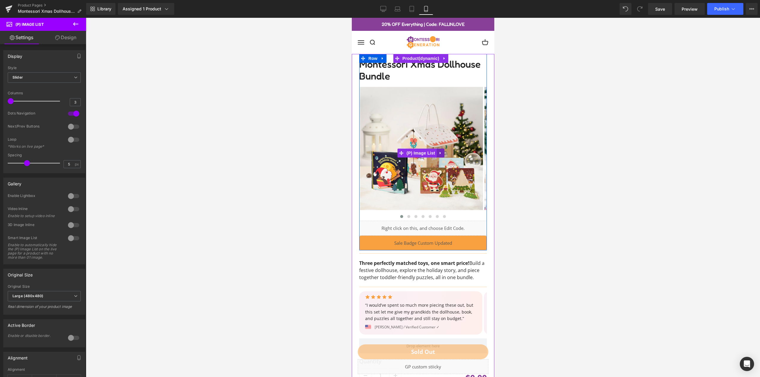
click at [438, 153] on link at bounding box center [441, 153] width 8 height 9
click at [444, 155] on icon at bounding box center [444, 153] width 4 height 4
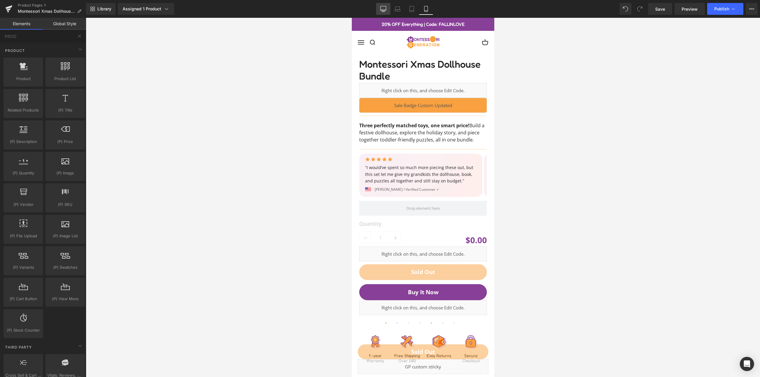
click at [387, 10] on link "Desktop" at bounding box center [383, 9] width 14 height 12
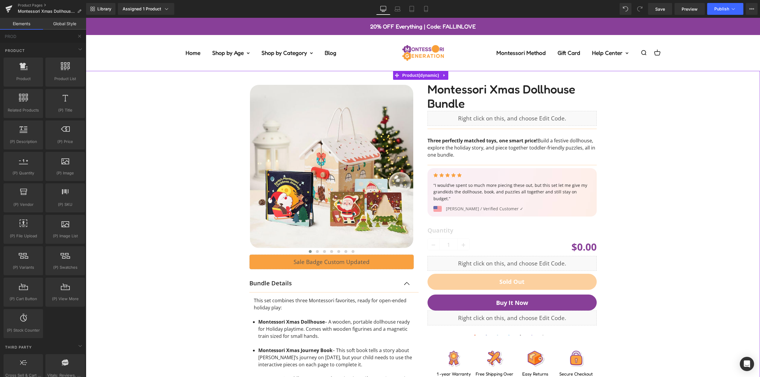
click at [653, 130] on div "‹ ›" at bounding box center [423, 270] width 669 height 399
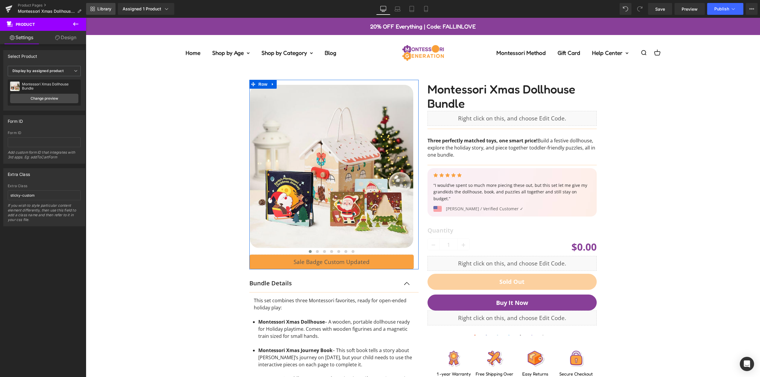
click at [93, 8] on icon at bounding box center [92, 9] width 5 height 5
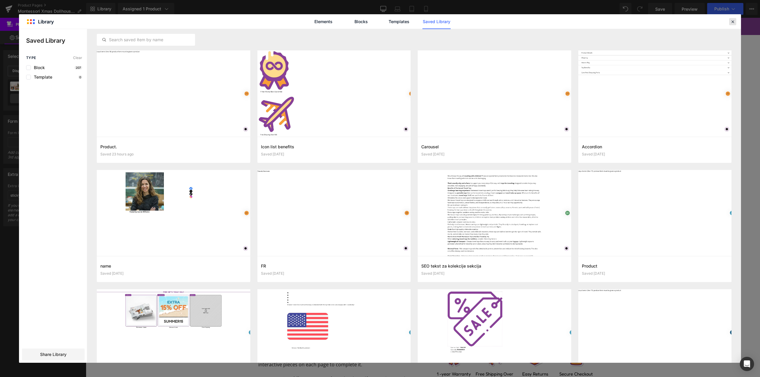
click at [734, 21] on icon at bounding box center [732, 21] width 5 height 5
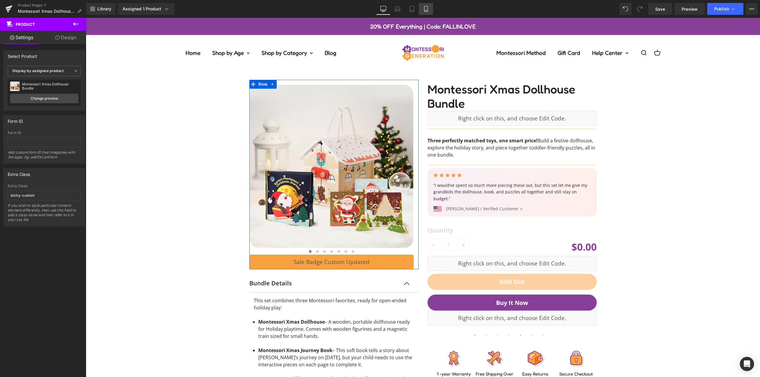
click at [429, 10] on icon at bounding box center [426, 9] width 6 height 6
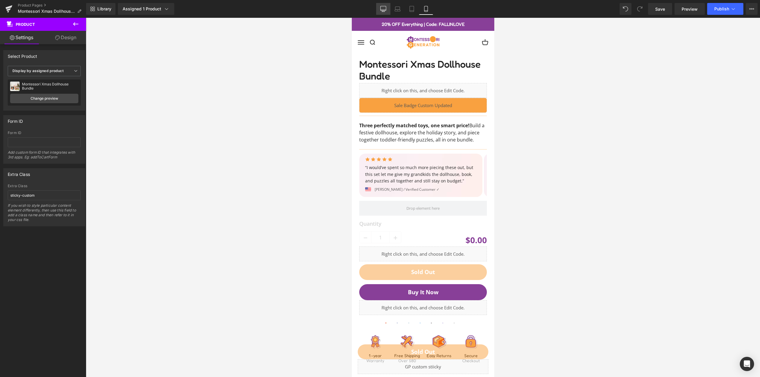
click at [381, 4] on link "Desktop" at bounding box center [383, 9] width 14 height 12
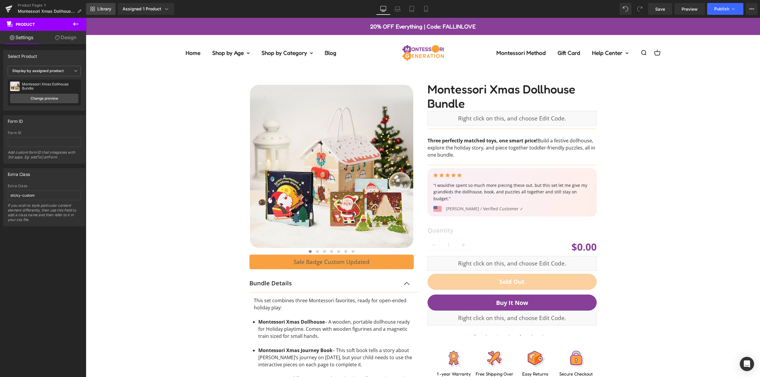
click at [102, 10] on span "Library" at bounding box center [104, 8] width 14 height 5
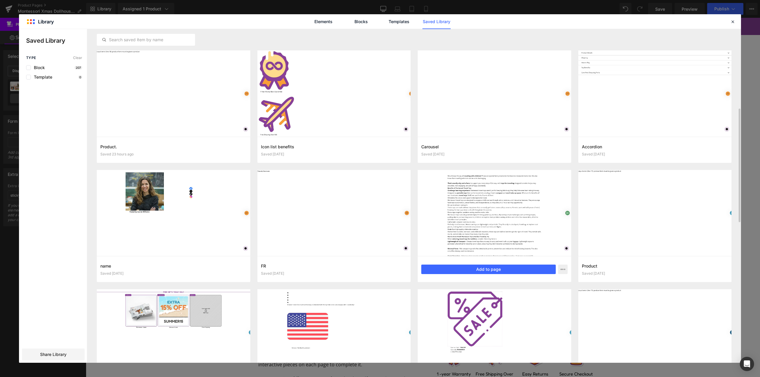
scroll to position [74, 0]
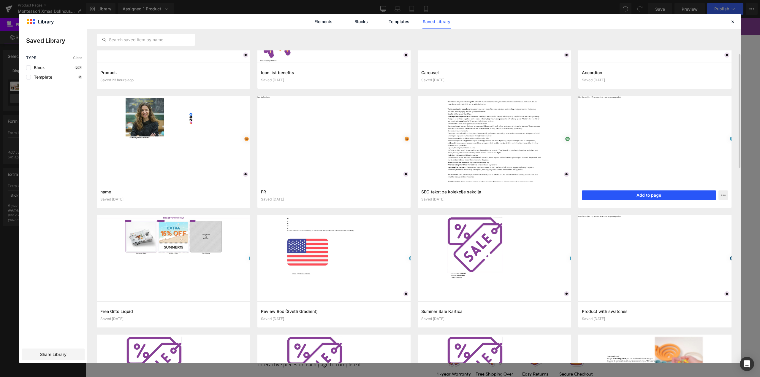
click at [687, 196] on button "Add to page" at bounding box center [649, 196] width 135 height 10
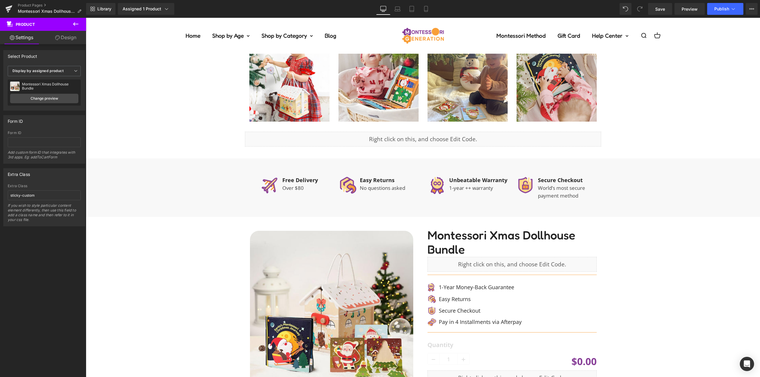
scroll to position [603, 0]
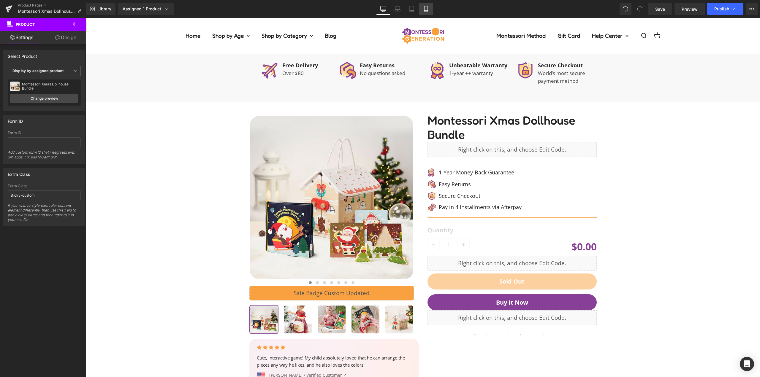
click at [424, 5] on link "Mobile" at bounding box center [426, 9] width 14 height 12
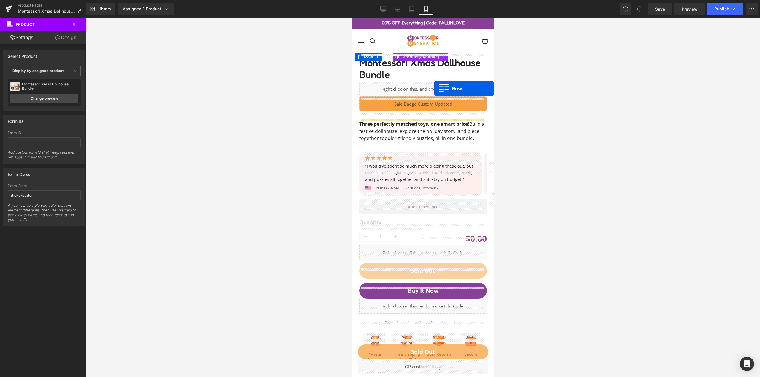
scroll to position [0, 0]
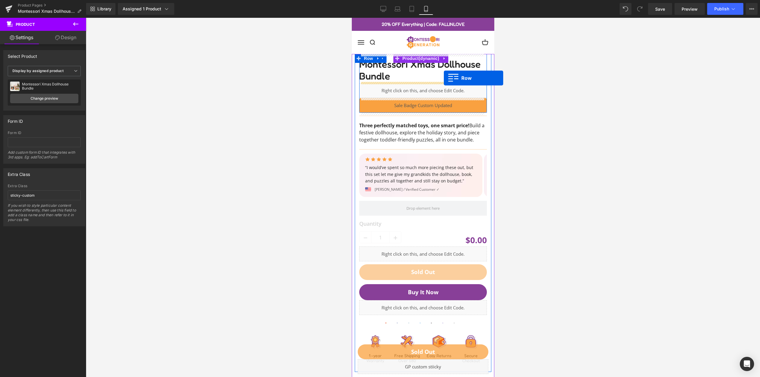
drag, startPoint x: 419, startPoint y: 131, endPoint x: 444, endPoint y: 78, distance: 58.2
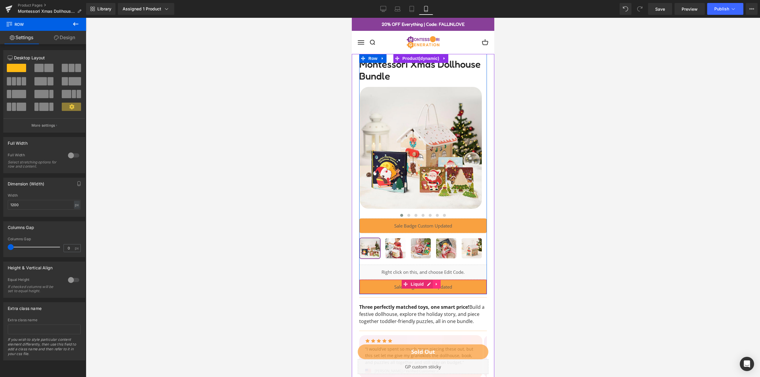
click at [437, 285] on icon at bounding box center [436, 284] width 4 height 4
click at [438, 285] on icon at bounding box center [440, 284] width 4 height 4
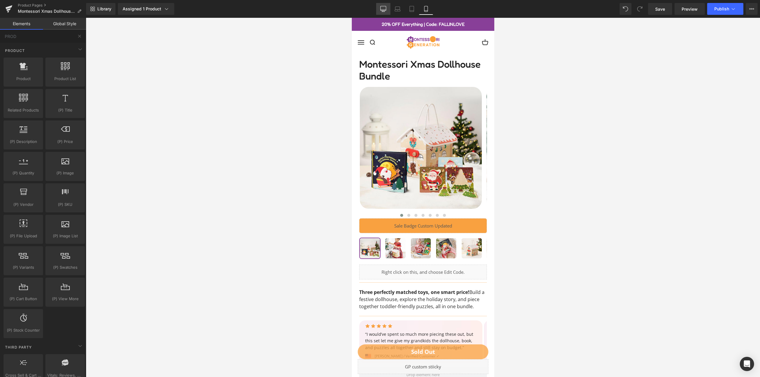
click at [385, 11] on icon at bounding box center [384, 8] width 6 height 4
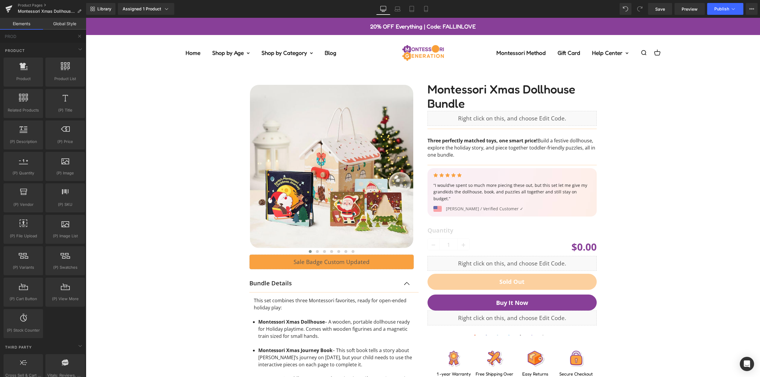
scroll to position [119, 0]
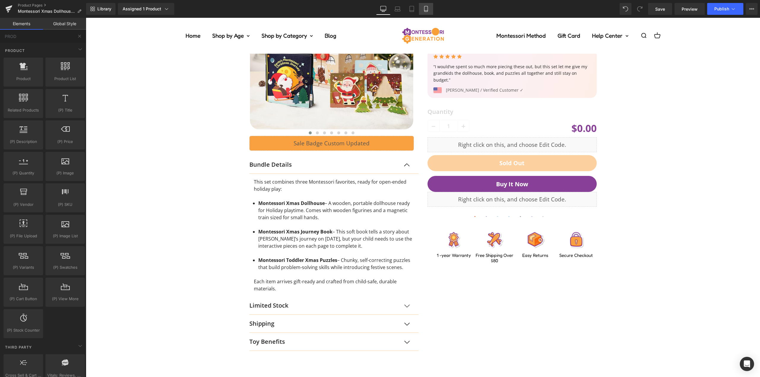
click at [429, 9] on icon at bounding box center [426, 9] width 6 height 6
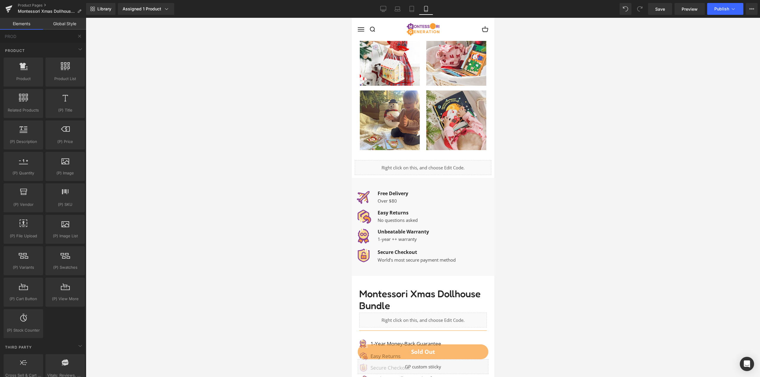
scroll to position [950, 0]
click at [382, 12] on link "Desktop" at bounding box center [383, 9] width 14 height 12
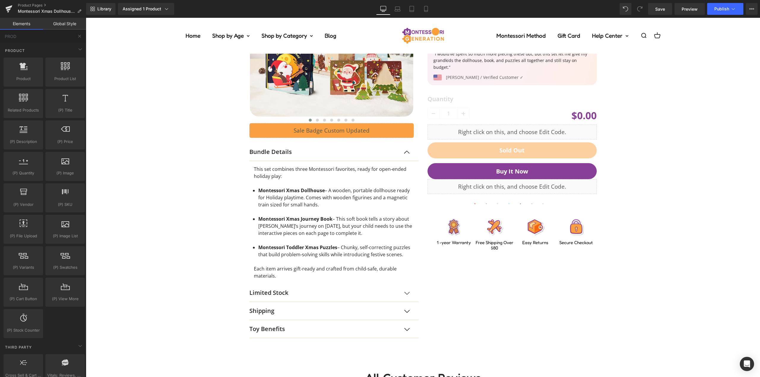
scroll to position [0, 0]
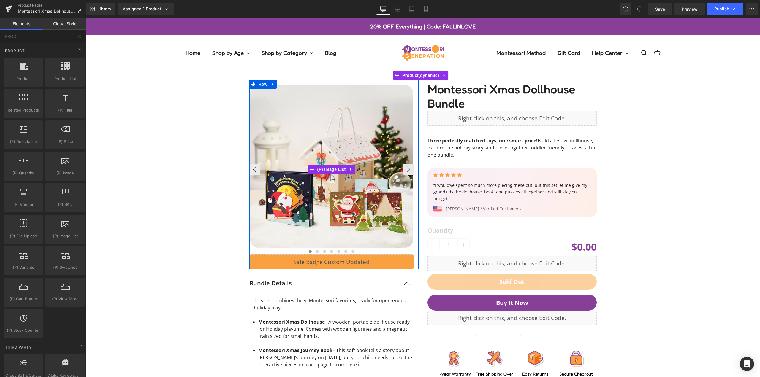
click at [361, 169] on img at bounding box center [331, 166] width 163 height 163
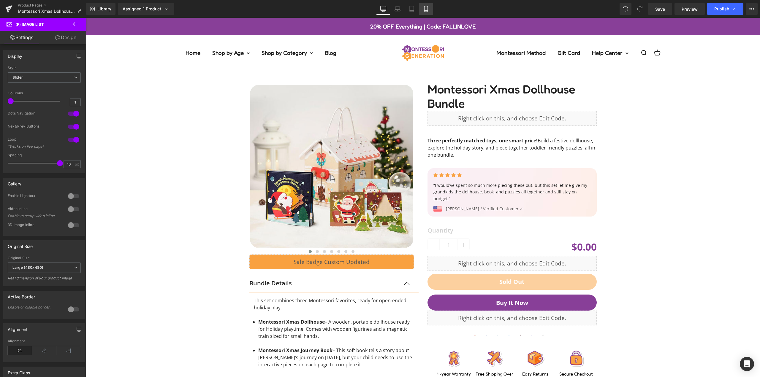
click at [429, 10] on icon at bounding box center [426, 9] width 6 height 6
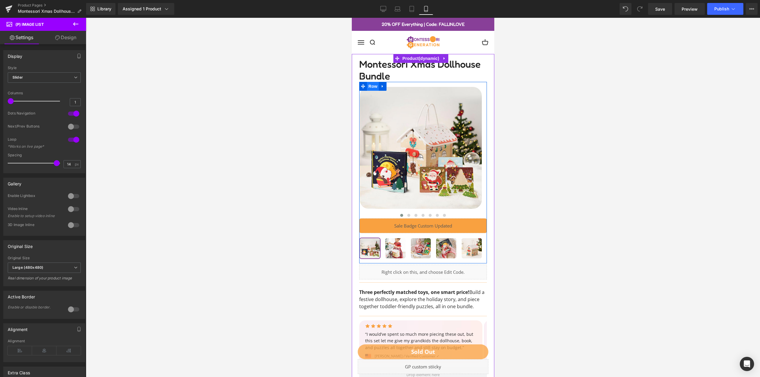
click at [372, 87] on span "Row" at bounding box center [373, 86] width 12 height 9
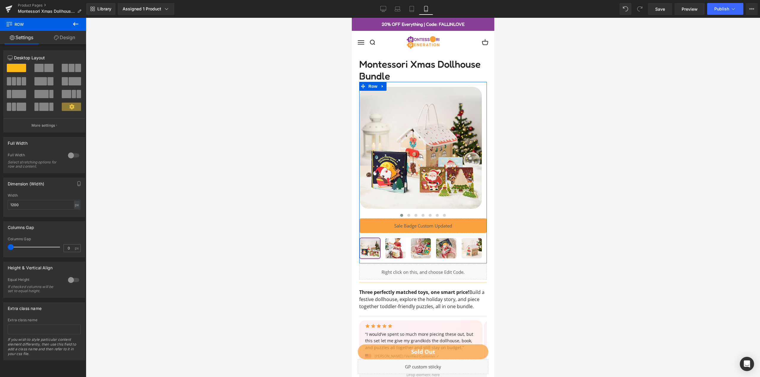
click at [60, 39] on link "Design" at bounding box center [64, 37] width 43 height 13
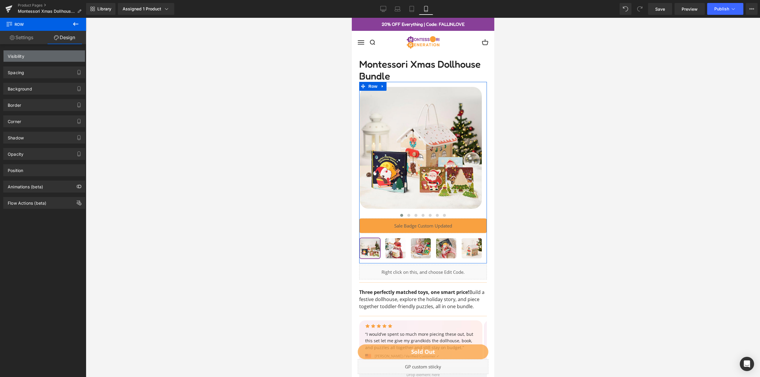
click at [34, 60] on div "Visibility" at bounding box center [44, 55] width 81 height 11
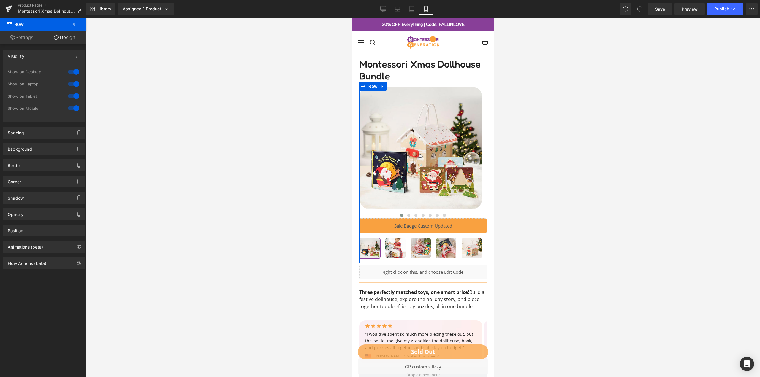
click at [35, 56] on div "Visibility (All)" at bounding box center [44, 55] width 81 height 11
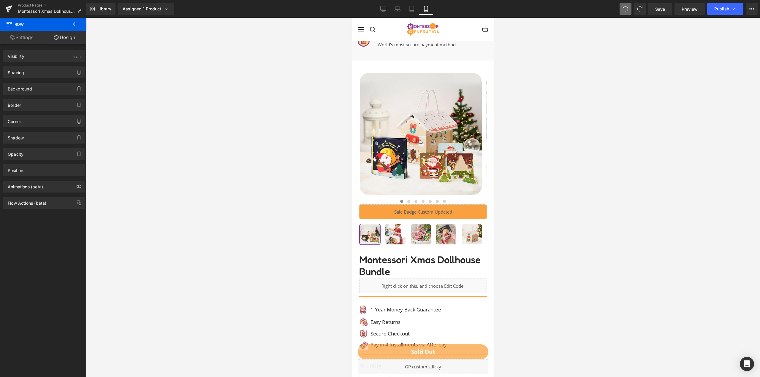
scroll to position [817, 0]
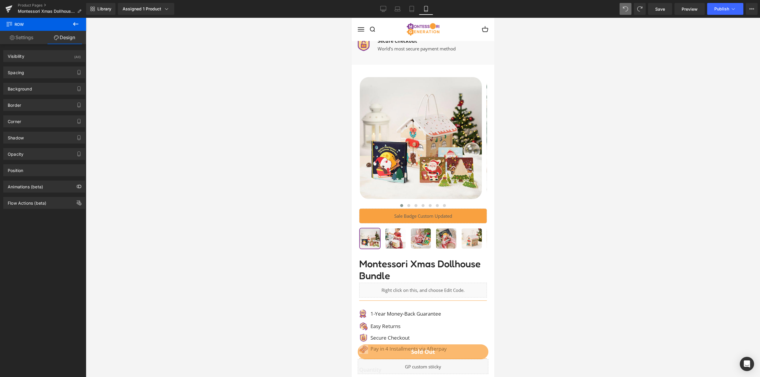
click at [411, 116] on img at bounding box center [421, 138] width 122 height 122
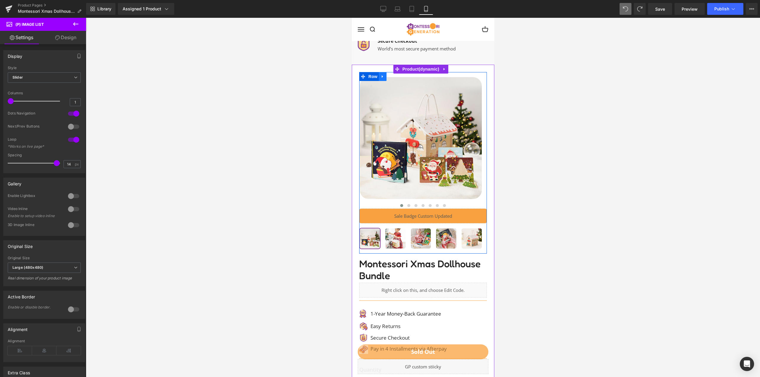
click at [379, 80] on link at bounding box center [376, 76] width 6 height 7
click at [384, 81] on link at bounding box center [386, 76] width 8 height 9
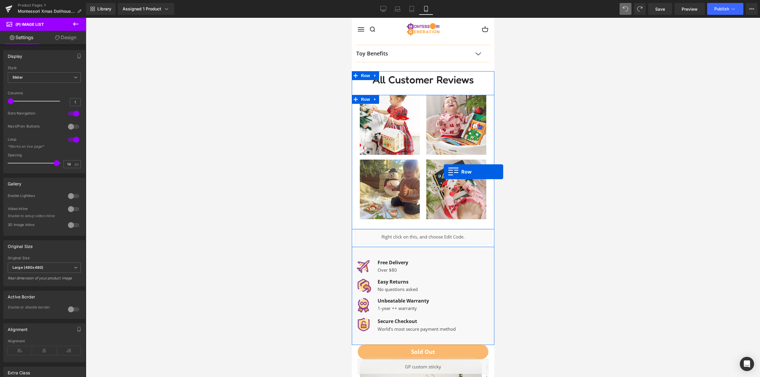
scroll to position [0, 0]
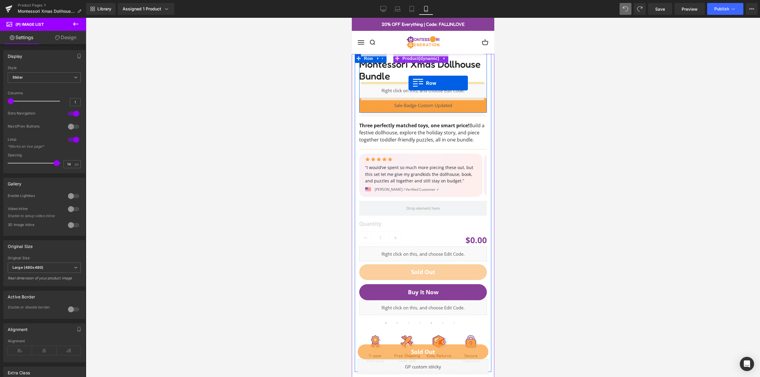
drag, startPoint x: 411, startPoint y: 225, endPoint x: 408, endPoint y: 83, distance: 141.7
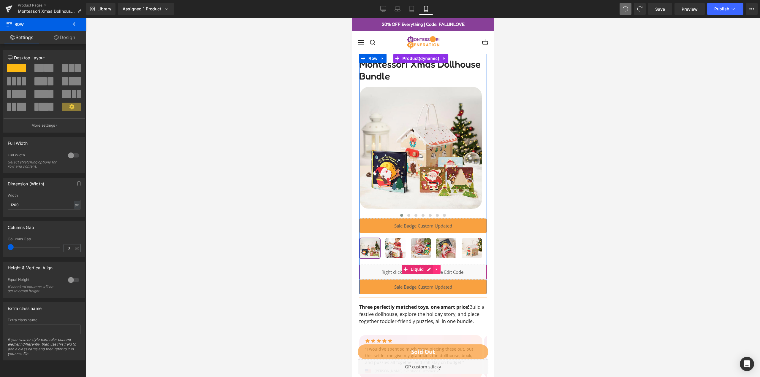
click at [437, 271] on icon at bounding box center [436, 269] width 4 height 4
click at [439, 270] on icon at bounding box center [440, 270] width 4 height 4
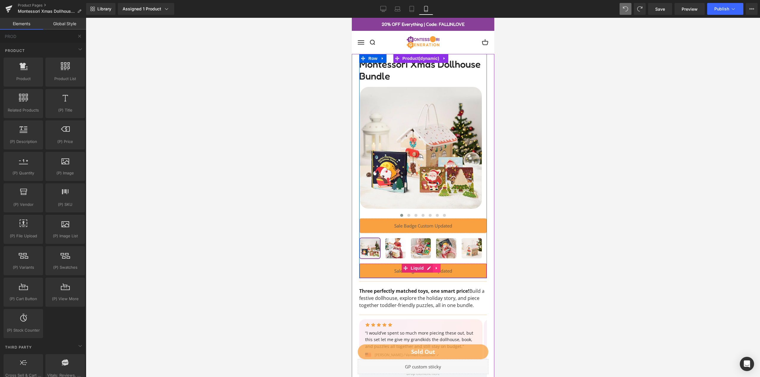
click at [436, 270] on icon at bounding box center [436, 268] width 1 height 3
click at [440, 268] on icon at bounding box center [440, 268] width 4 height 4
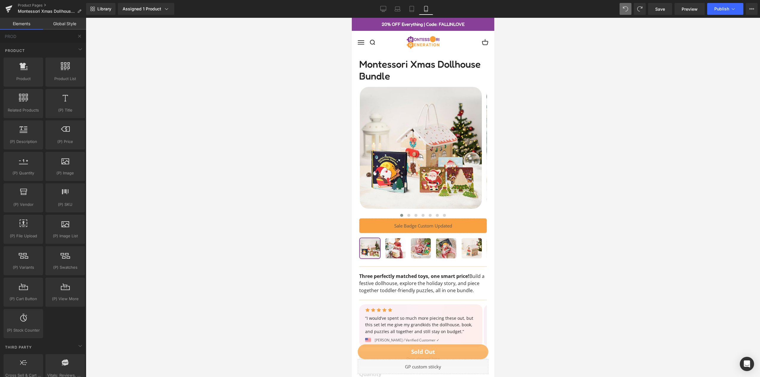
scroll to position [505, 0]
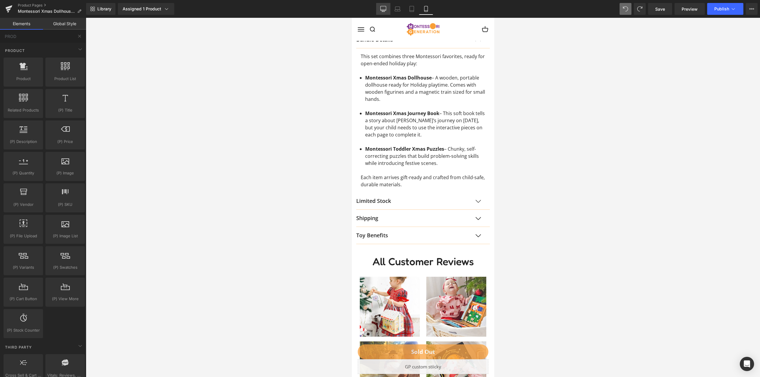
click at [385, 8] on icon at bounding box center [383, 9] width 6 height 6
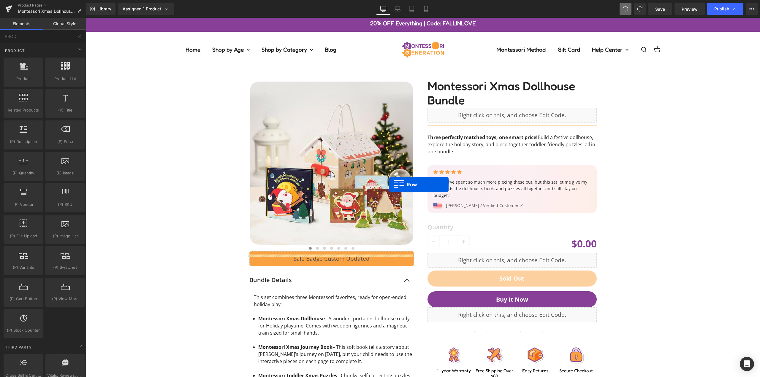
scroll to position [0, 0]
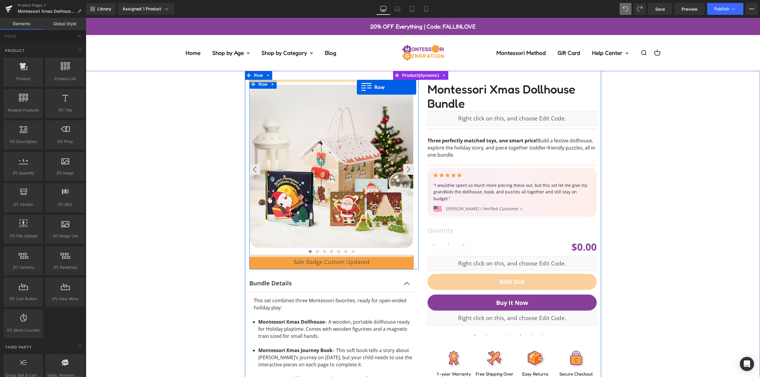
drag, startPoint x: 264, startPoint y: 90, endPoint x: 357, endPoint y: 87, distance: 93.0
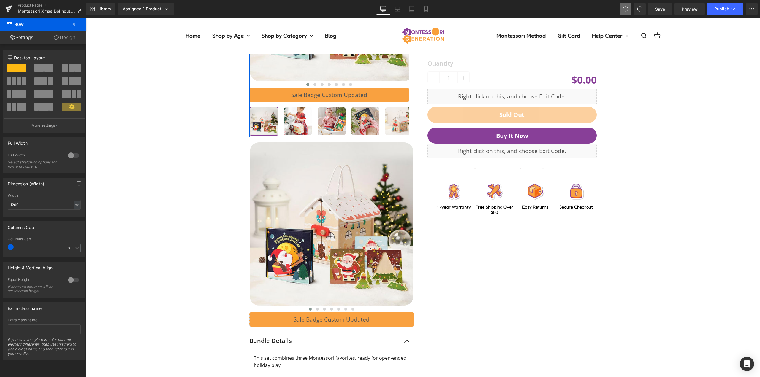
scroll to position [178, 0]
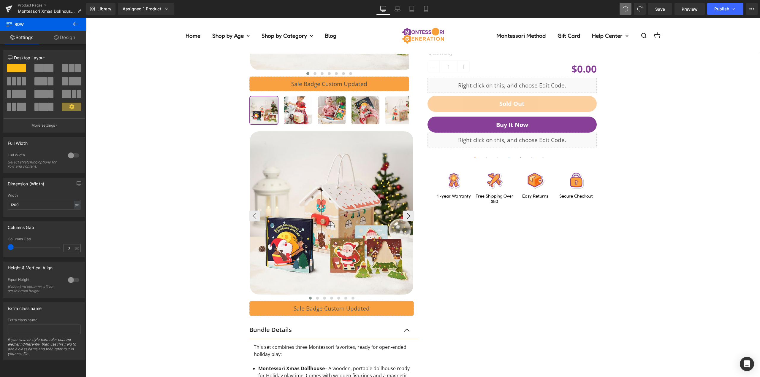
click at [345, 170] on img at bounding box center [331, 213] width 163 height 163
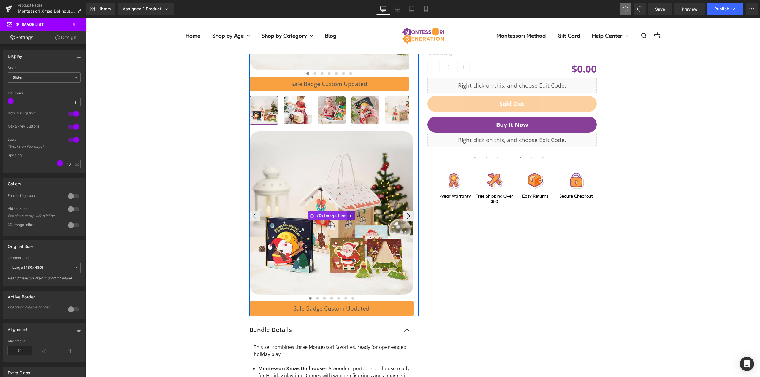
click at [349, 215] on icon at bounding box center [351, 216] width 4 height 4
click at [353, 216] on icon at bounding box center [355, 216] width 4 height 4
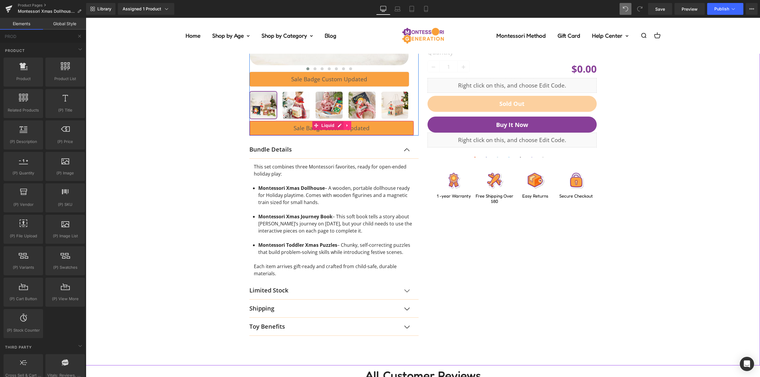
click at [345, 126] on icon at bounding box center [347, 126] width 4 height 4
click at [351, 124] on icon at bounding box center [351, 126] width 4 height 4
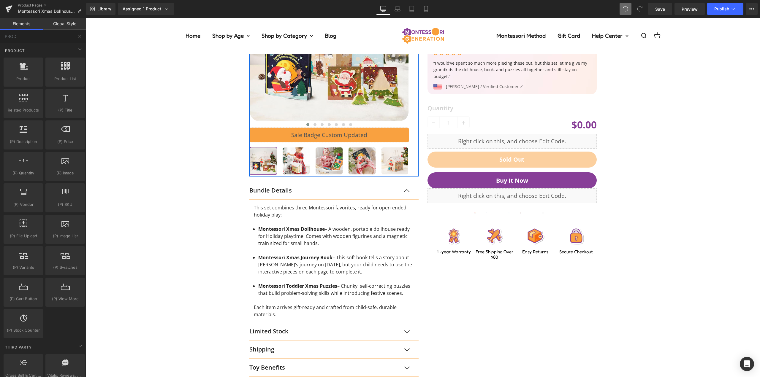
scroll to position [0, 0]
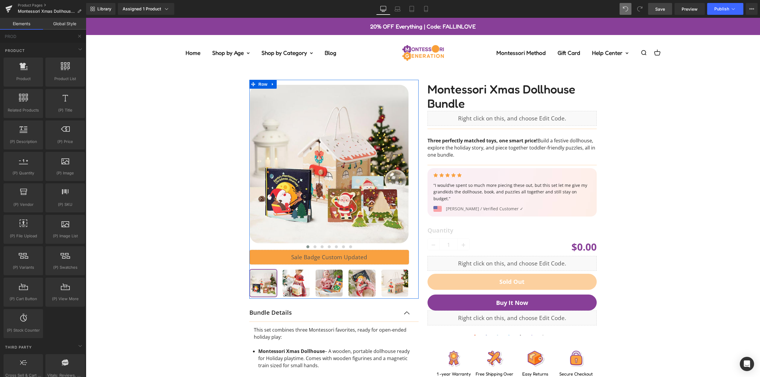
click at [664, 8] on span "Save" at bounding box center [660, 9] width 10 height 6
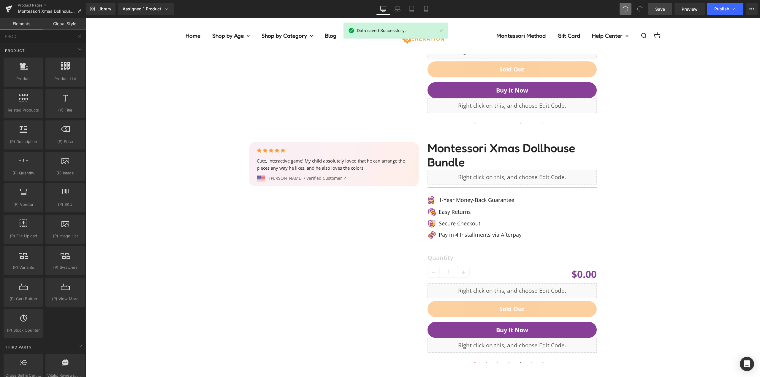
click at [666, 174] on div at bounding box center [423, 129] width 669 height 479
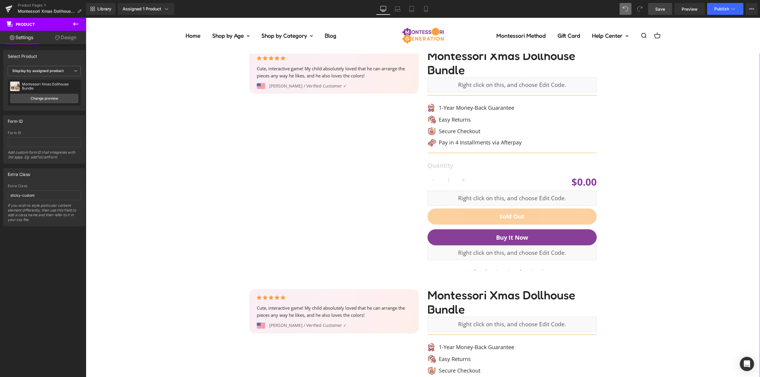
scroll to position [606, 0]
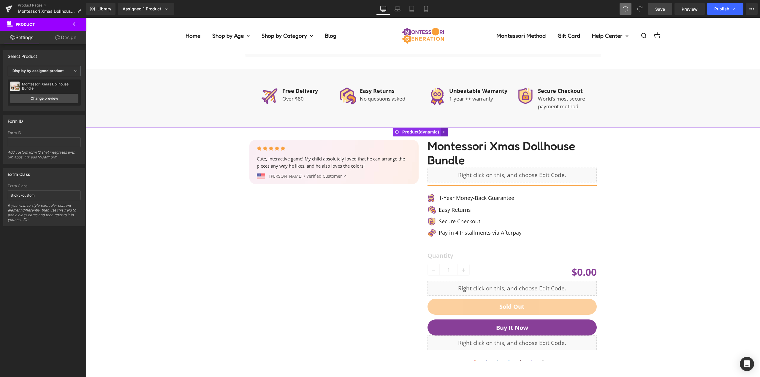
click at [444, 132] on icon at bounding box center [444, 132] width 1 height 3
click at [449, 132] on icon at bounding box center [448, 132] width 4 height 4
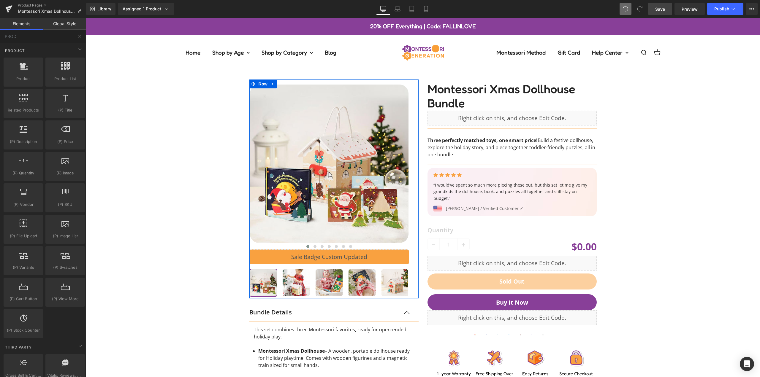
scroll to position [0, 0]
click at [686, 164] on div "‹ ›" at bounding box center [423, 285] width 669 height 429
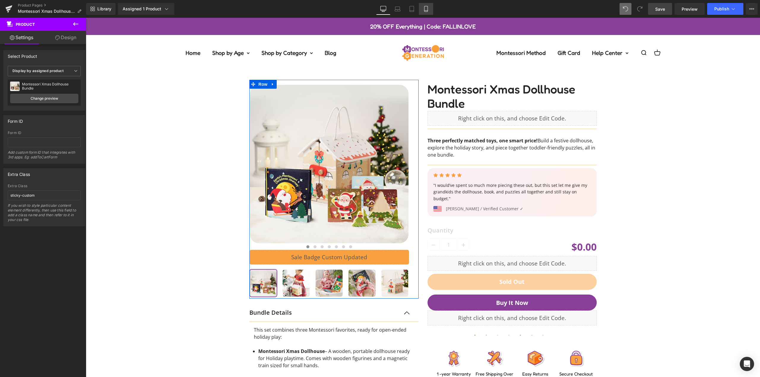
click at [424, 9] on icon at bounding box center [426, 9] width 6 height 6
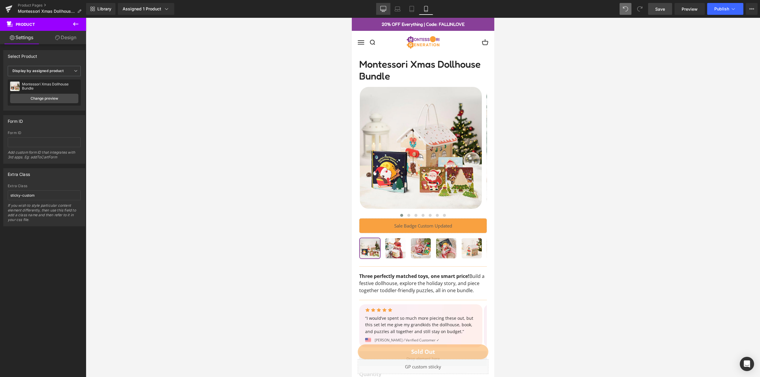
click at [381, 10] on icon at bounding box center [383, 9] width 6 height 6
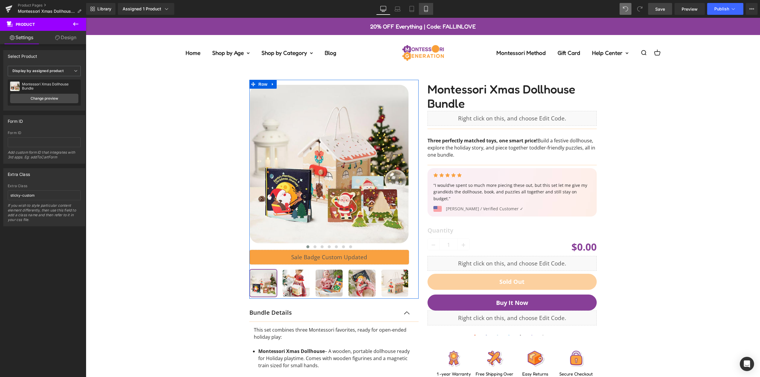
click at [424, 6] on icon at bounding box center [426, 9] width 6 height 6
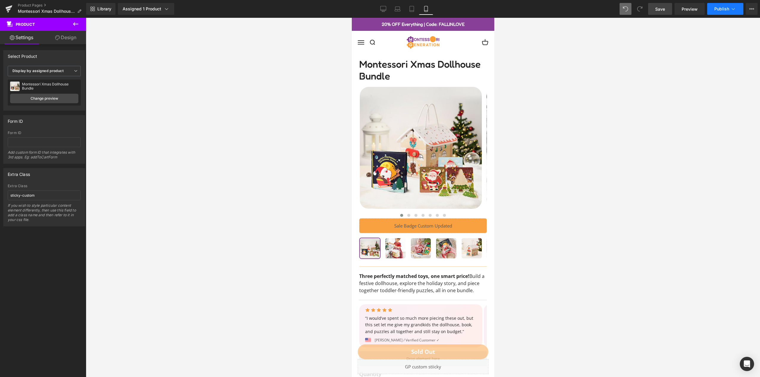
click at [719, 11] on button "Publish" at bounding box center [725, 9] width 36 height 12
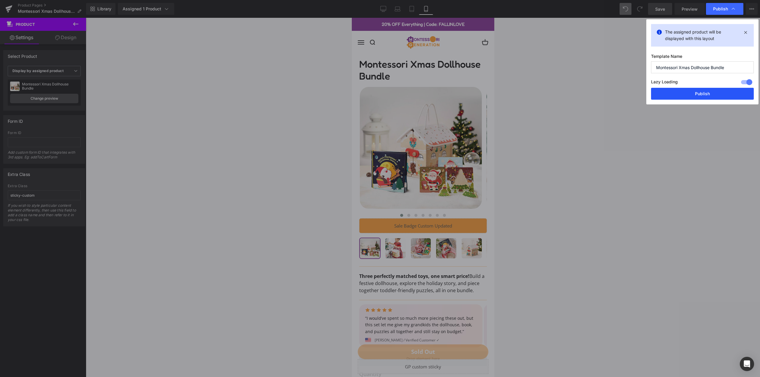
click at [707, 90] on button "Publish" at bounding box center [702, 94] width 103 height 12
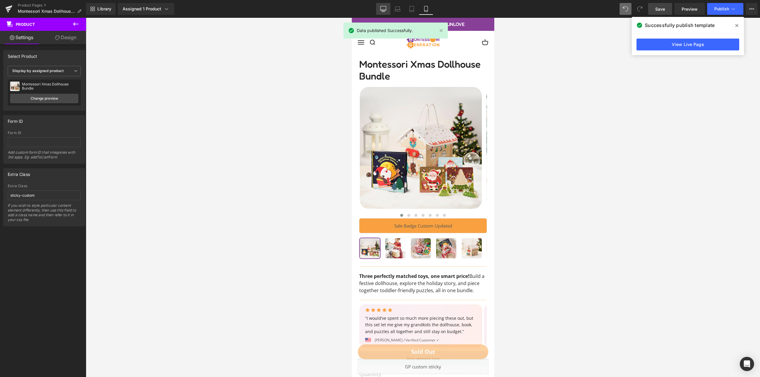
click at [383, 9] on icon at bounding box center [383, 9] width 6 height 6
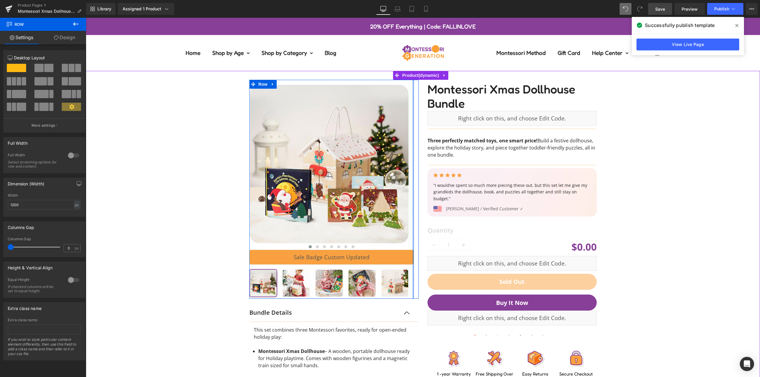
drag, startPoint x: 410, startPoint y: 135, endPoint x: 584, endPoint y: 138, distance: 175.0
click at [416, 134] on div "‹ ›" at bounding box center [333, 189] width 169 height 219
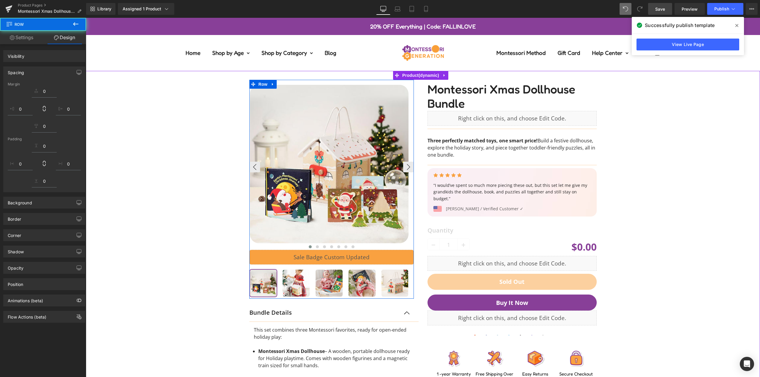
click at [649, 141] on div "‹ ›" at bounding box center [423, 285] width 669 height 429
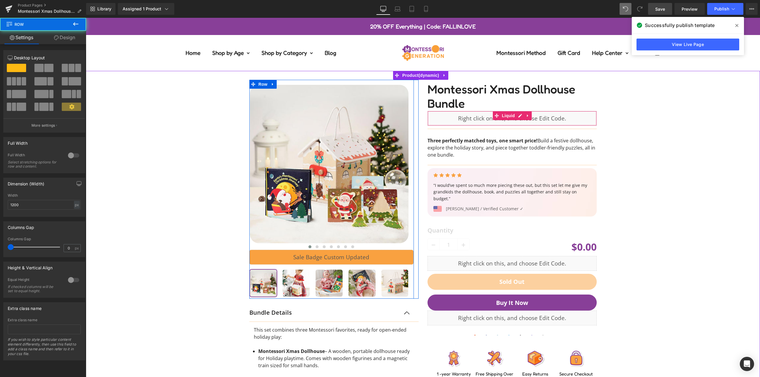
click at [410, 130] on div at bounding box center [331, 189] width 165 height 219
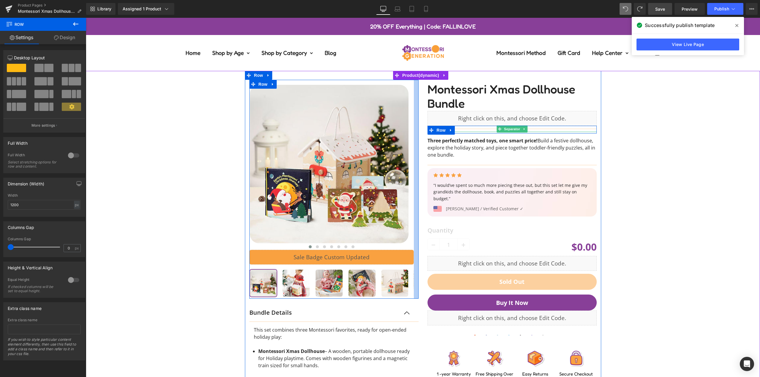
click at [414, 140] on div at bounding box center [416, 189] width 5 height 219
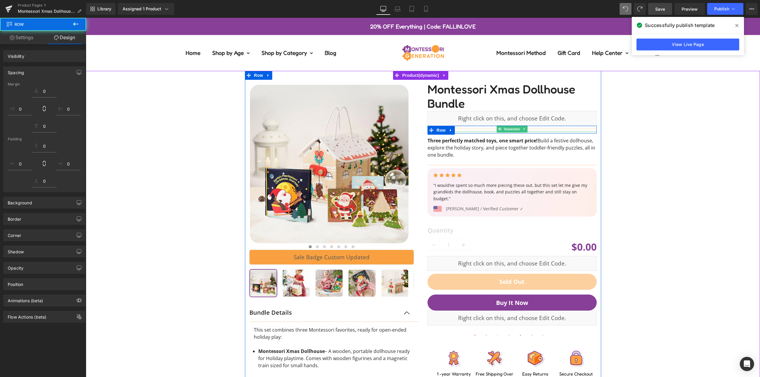
click at [647, 136] on div "‹ ›" at bounding box center [423, 285] width 669 height 429
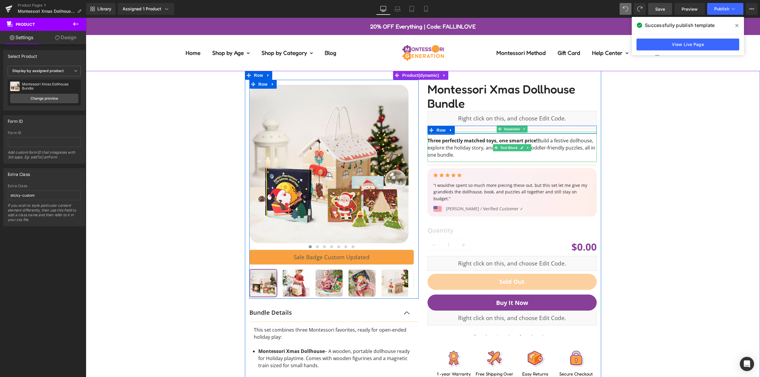
click at [419, 123] on div "‹ ›" at bounding box center [334, 290] width 178 height 420
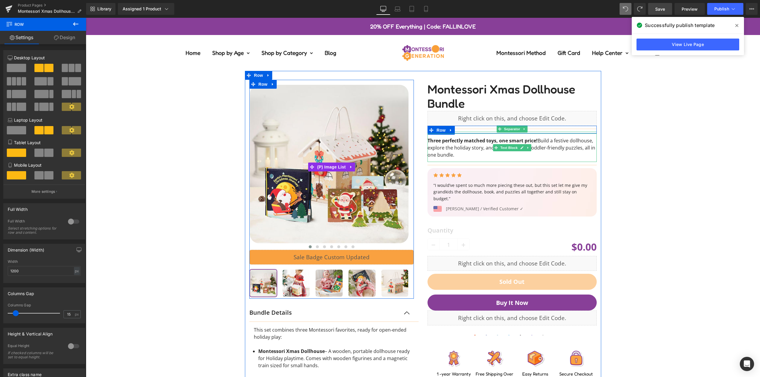
click at [66, 37] on link "Design" at bounding box center [64, 37] width 43 height 13
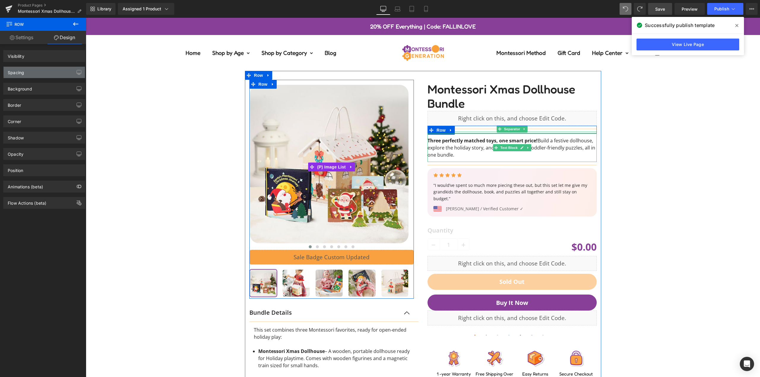
click at [38, 70] on div "Spacing" at bounding box center [44, 72] width 81 height 11
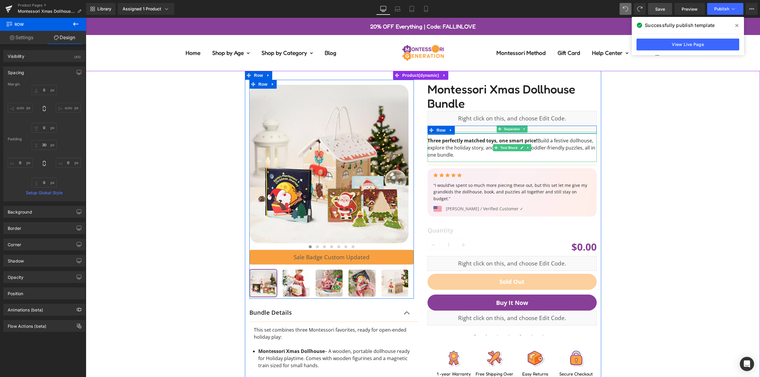
click at [418, 99] on div "‹ ›" at bounding box center [334, 290] width 178 height 420
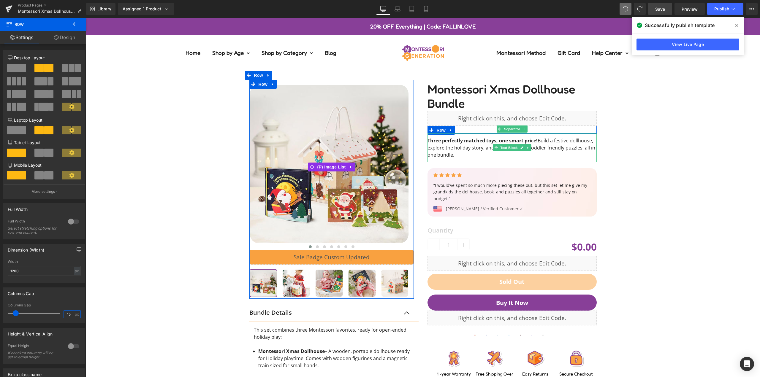
click at [67, 315] on input "15" at bounding box center [69, 314] width 10 height 7
drag, startPoint x: 67, startPoint y: 315, endPoint x: 70, endPoint y: 276, distance: 38.5
click at [67, 315] on input "15" at bounding box center [69, 314] width 10 height 7
type input "10"
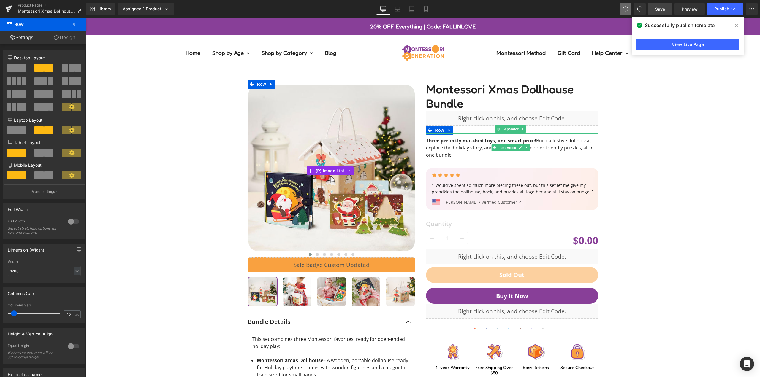
click at [173, 210] on div "‹ ›" at bounding box center [423, 290] width 669 height 438
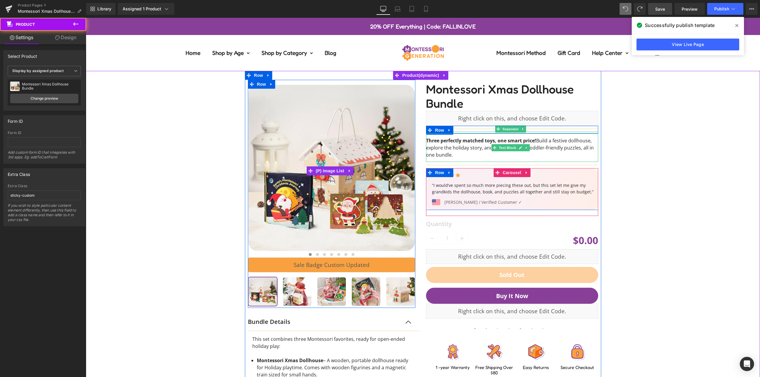
click at [707, 167] on div "‹ ›" at bounding box center [423, 290] width 669 height 438
click at [662, 4] on link "Save" at bounding box center [660, 9] width 24 height 12
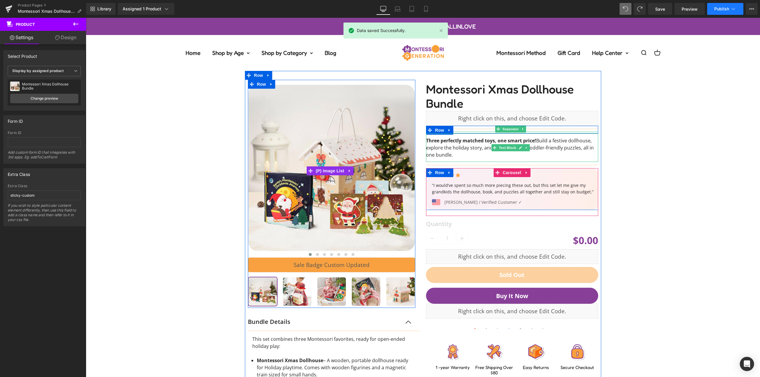
click at [722, 9] on span "Publish" at bounding box center [722, 9] width 15 height 5
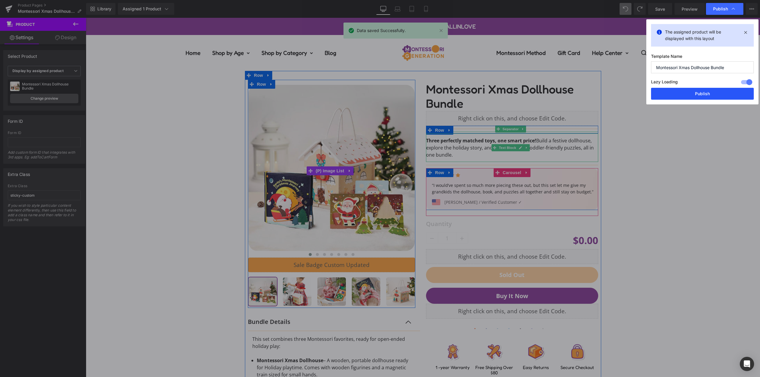
click at [710, 95] on button "Publish" at bounding box center [702, 94] width 103 height 12
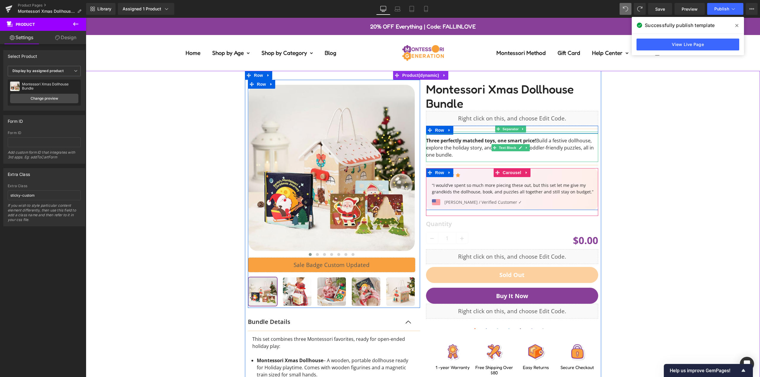
click at [418, 111] on div "‹ ›" at bounding box center [334, 294] width 178 height 429
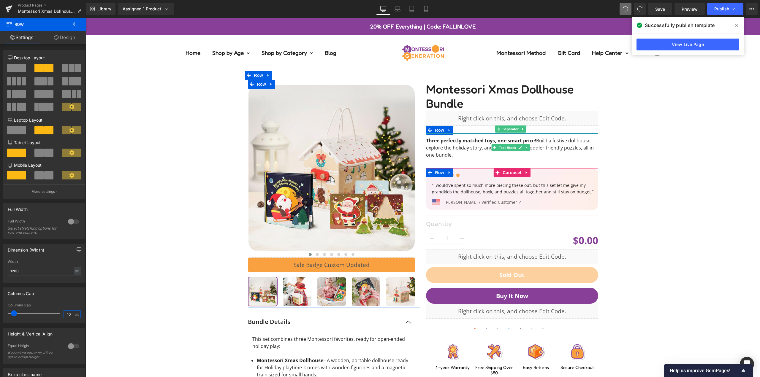
click at [64, 312] on input "10" at bounding box center [69, 314] width 10 height 7
type input "20"
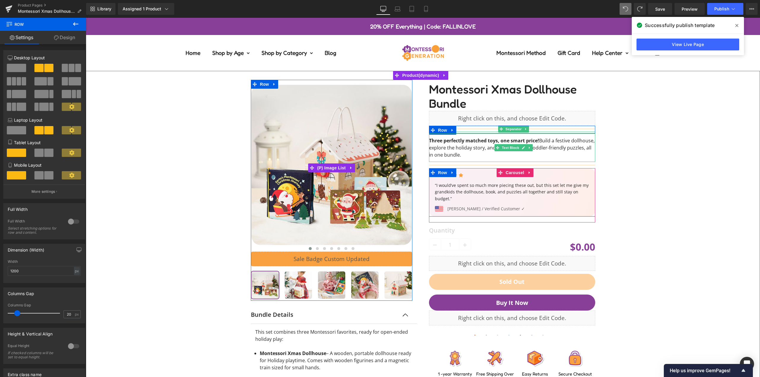
click at [692, 154] on div "‹ ›" at bounding box center [423, 286] width 669 height 431
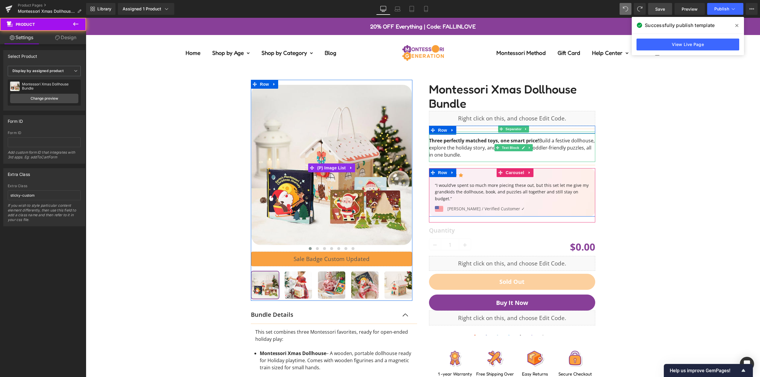
click at [668, 4] on link "Save" at bounding box center [660, 9] width 24 height 12
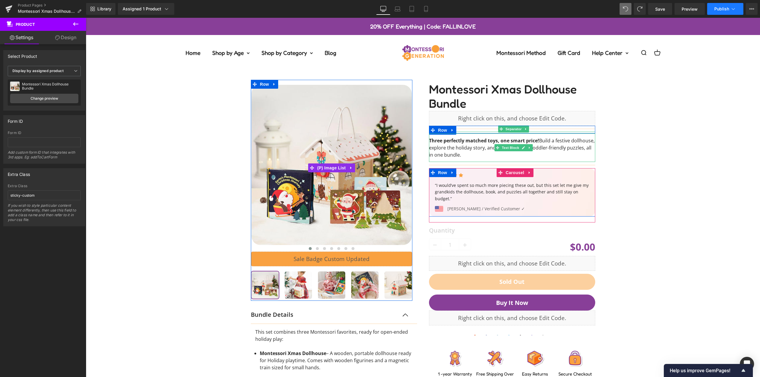
click at [721, 10] on span "Publish" at bounding box center [722, 9] width 15 height 5
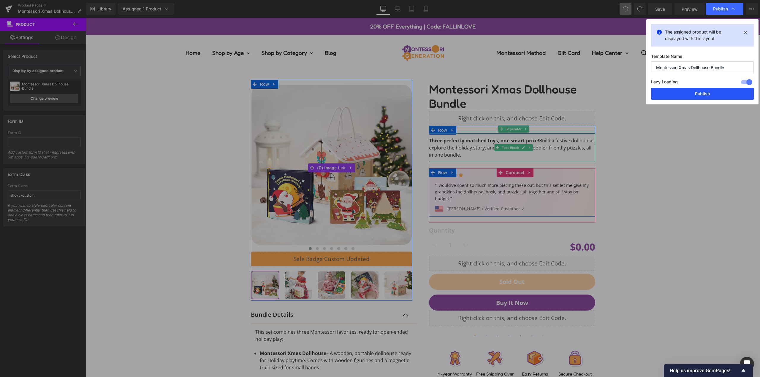
drag, startPoint x: 705, startPoint y: 89, endPoint x: 625, endPoint y: 113, distance: 83.1
click at [705, 89] on button "Publish" at bounding box center [702, 94] width 103 height 12
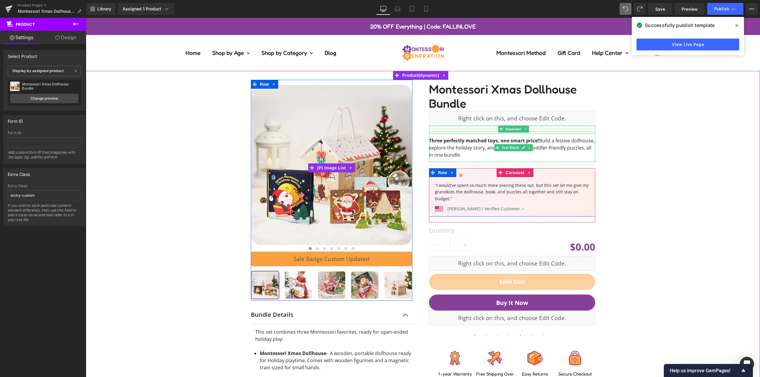
click at [635, 136] on div "‹ ›" at bounding box center [423, 286] width 669 height 431
click at [629, 175] on div "‹ ›" at bounding box center [423, 286] width 669 height 431
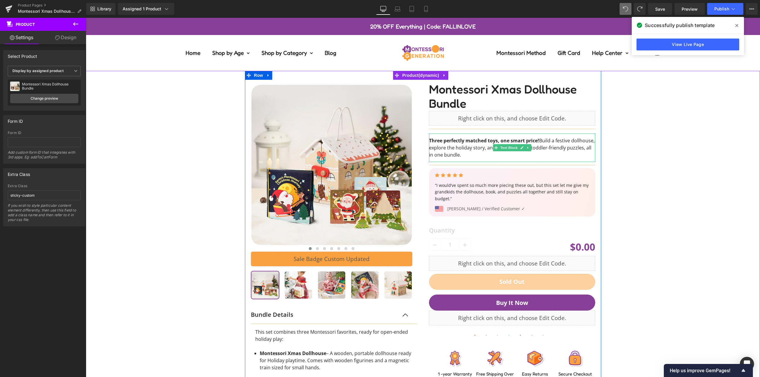
drag, startPoint x: 509, startPoint y: 145, endPoint x: 487, endPoint y: 145, distance: 22.0
click at [509, 145] on span "Text Block" at bounding box center [509, 147] width 20 height 7
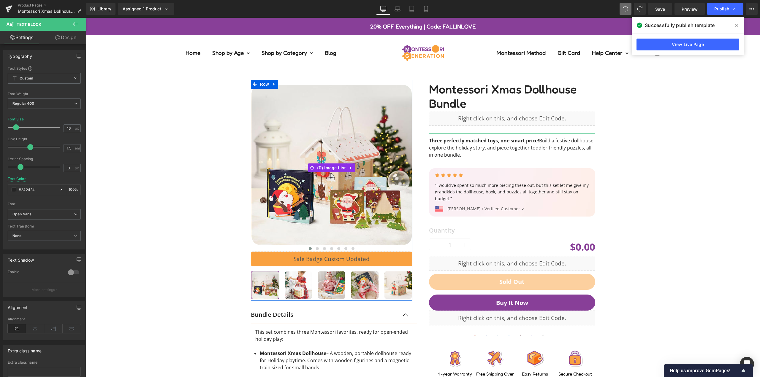
click at [69, 38] on link "Design" at bounding box center [65, 37] width 43 height 13
click at [0, 0] on div "Spacing" at bounding box center [0, 0] width 0 height 0
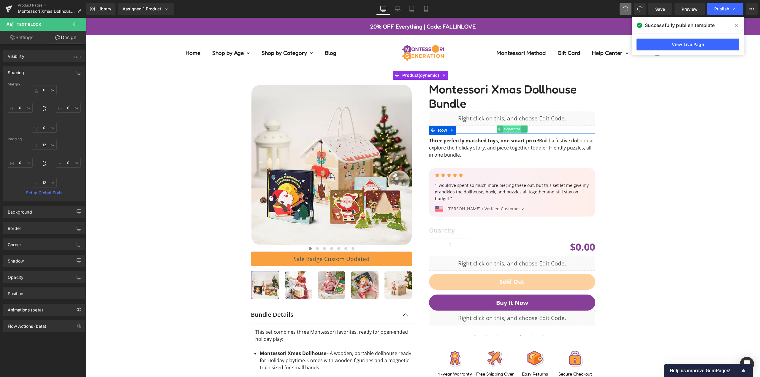
click at [505, 130] on span "Separator" at bounding box center [512, 129] width 18 height 7
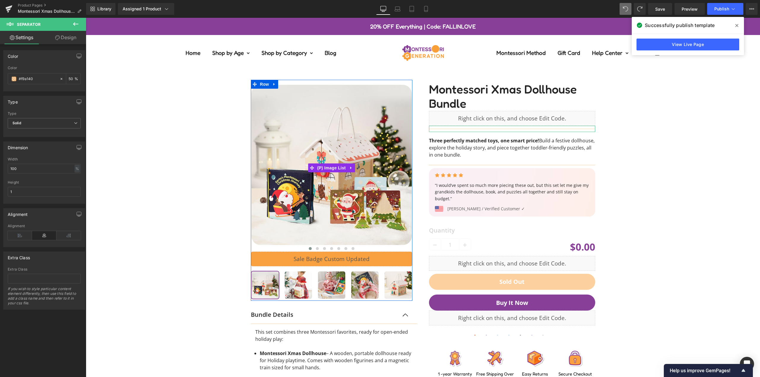
click at [68, 44] on link "Design" at bounding box center [65, 37] width 43 height 13
click at [0, 0] on div "Spacing" at bounding box center [0, 0] width 0 height 0
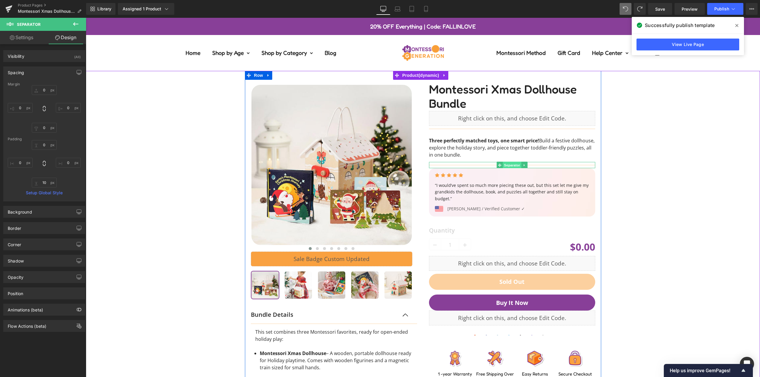
click at [507, 165] on span "Separator" at bounding box center [512, 165] width 18 height 7
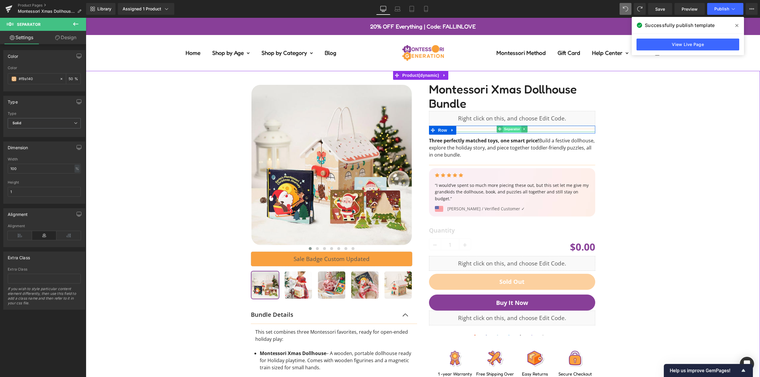
click at [503, 130] on span "Separator" at bounding box center [512, 129] width 18 height 7
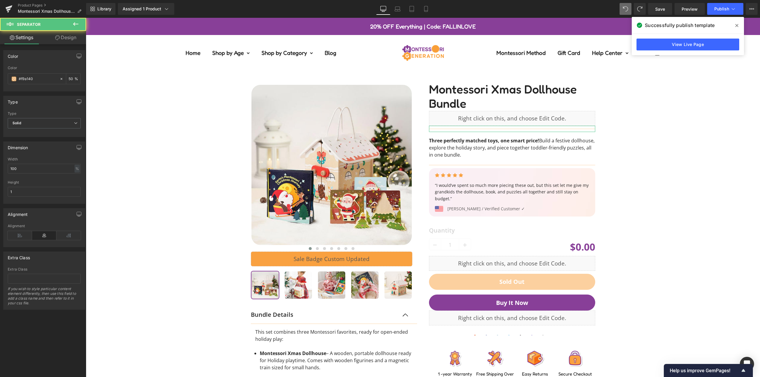
click at [64, 38] on link "Design" at bounding box center [65, 37] width 43 height 13
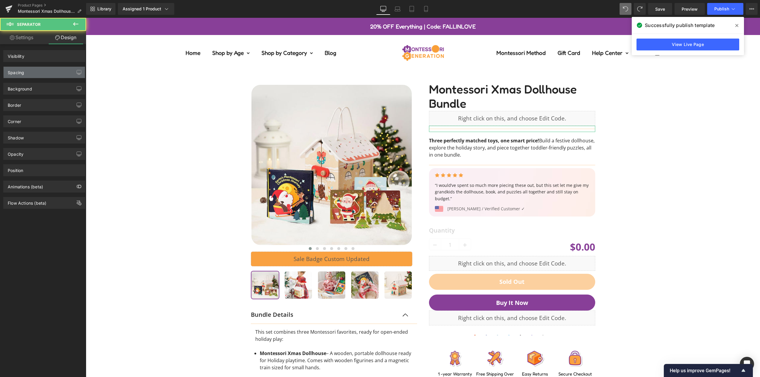
click at [32, 74] on div "Spacing" at bounding box center [44, 72] width 81 height 11
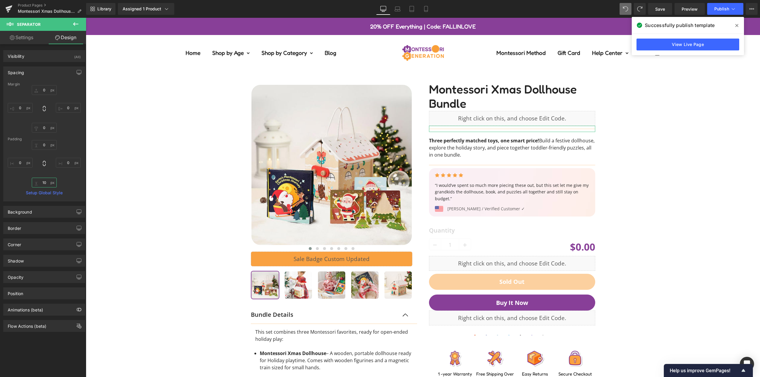
click at [44, 184] on input "text" at bounding box center [44, 183] width 25 height 10
type input "0"
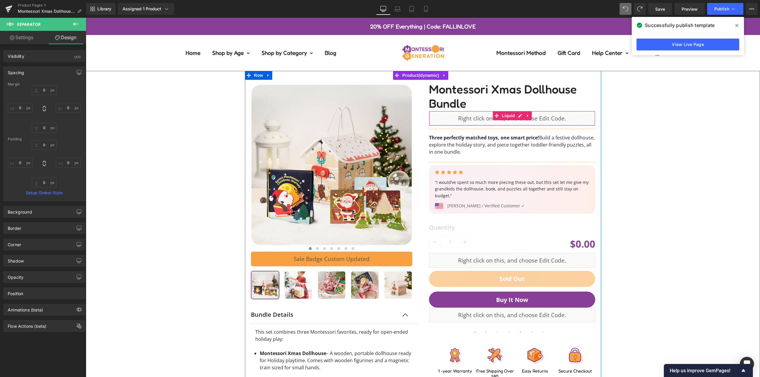
click at [736, 141] on div "‹ ›" at bounding box center [423, 286] width 669 height 431
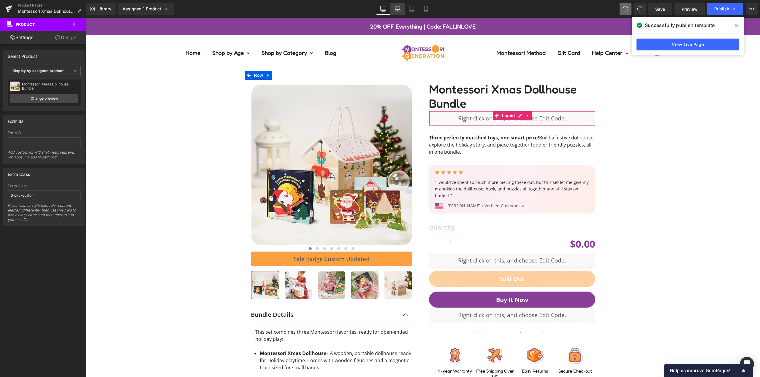
click at [402, 8] on link "Laptop" at bounding box center [398, 9] width 14 height 12
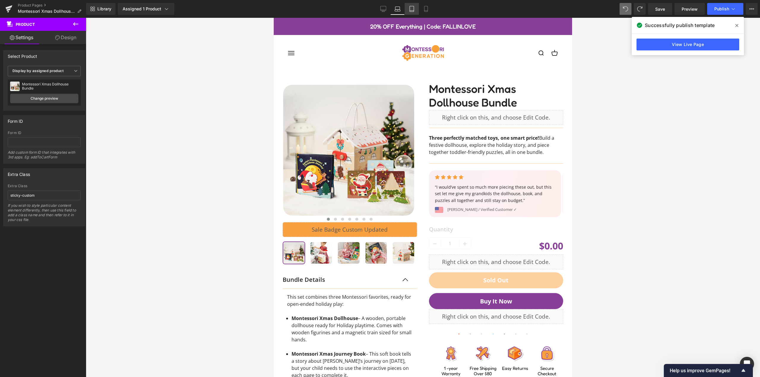
click at [413, 6] on link "Tablet" at bounding box center [412, 9] width 14 height 12
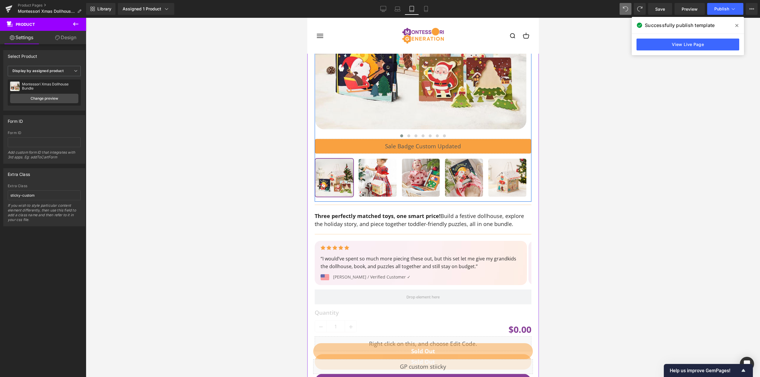
scroll to position [178, 0]
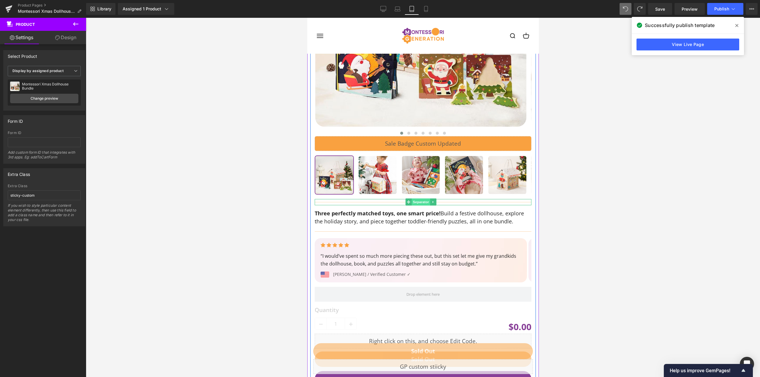
click at [412, 203] on span "Separator" at bounding box center [420, 202] width 18 height 7
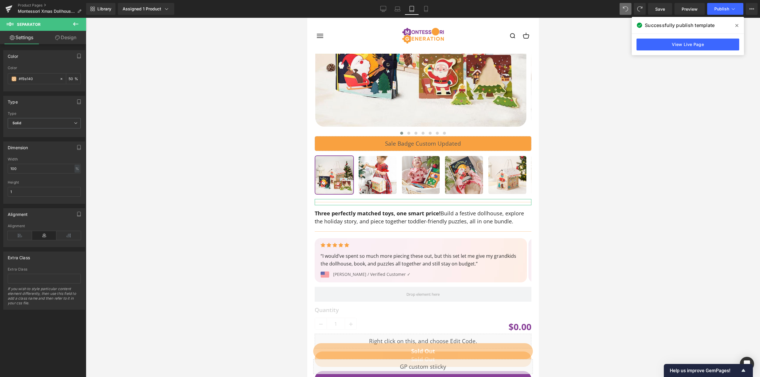
click at [63, 39] on link "Design" at bounding box center [65, 37] width 43 height 13
click at [0, 0] on div "Spacing" at bounding box center [0, 0] width 0 height 0
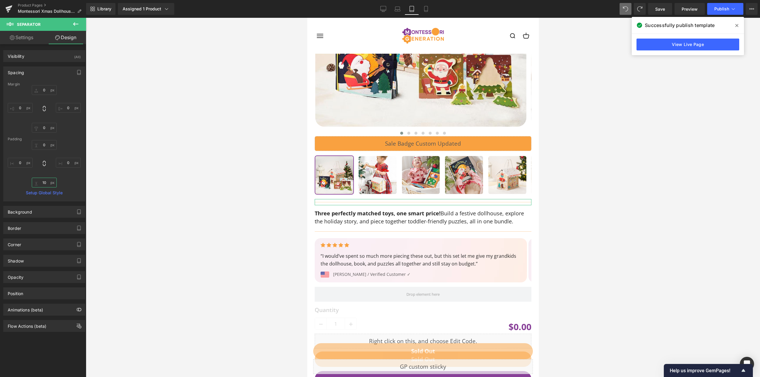
click at [44, 183] on input "10" at bounding box center [44, 183] width 25 height 10
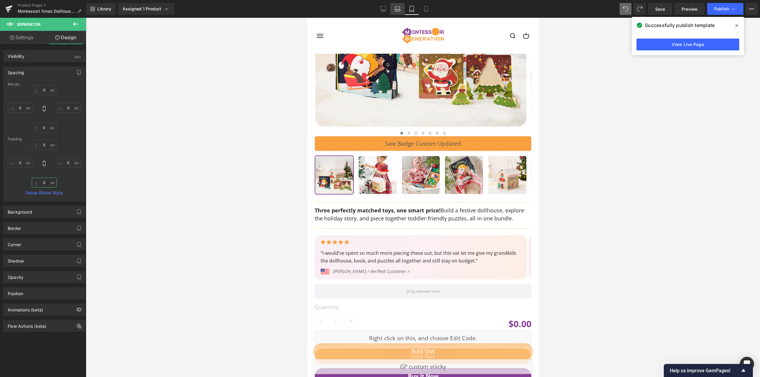
type input "0"
click at [400, 5] on link "Laptop" at bounding box center [398, 9] width 14 height 12
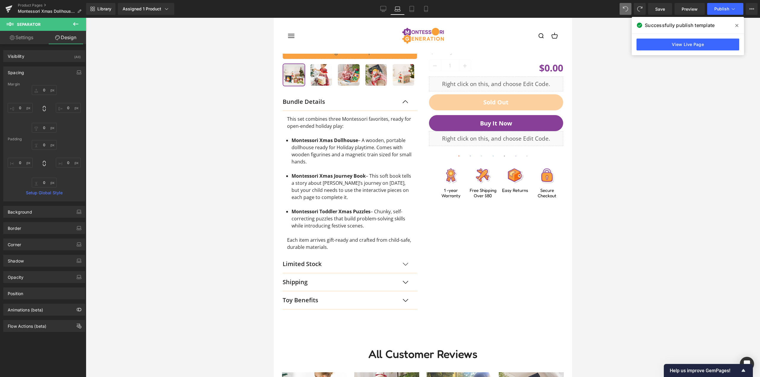
scroll to position [0, 0]
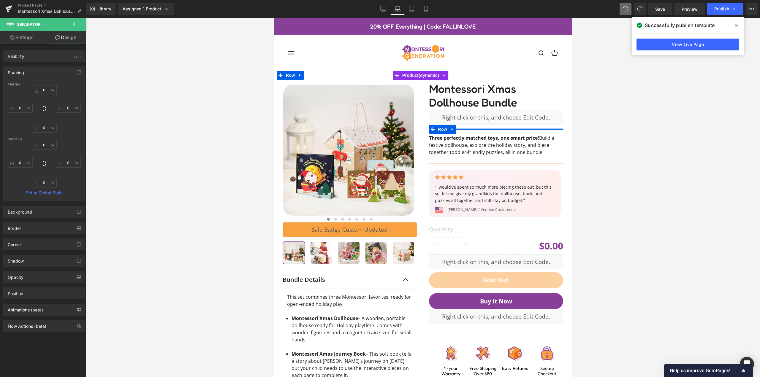
click at [487, 128] on div at bounding box center [496, 128] width 135 height 1
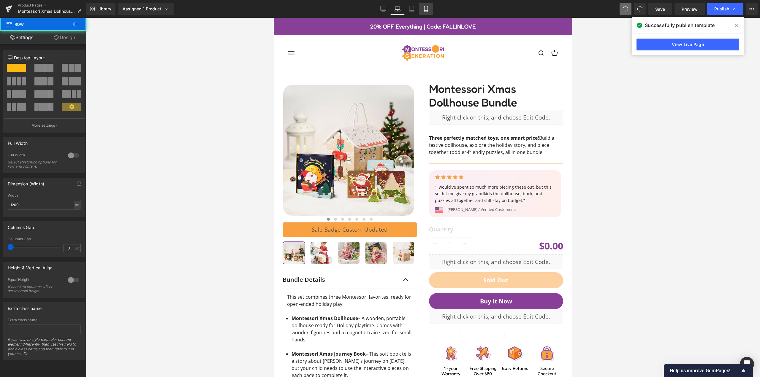
click at [426, 10] on icon at bounding box center [426, 9] width 6 height 6
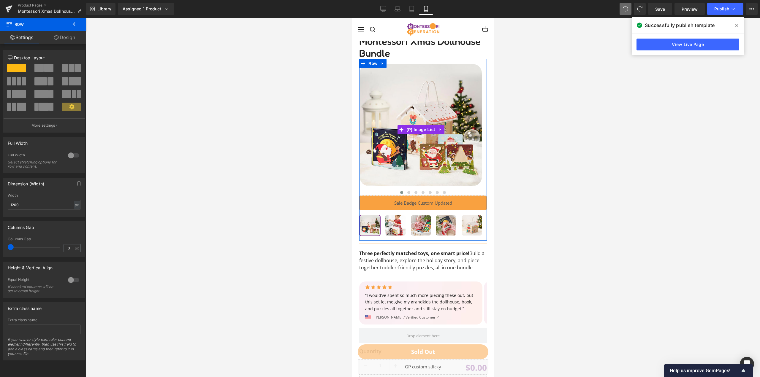
scroll to position [89, 0]
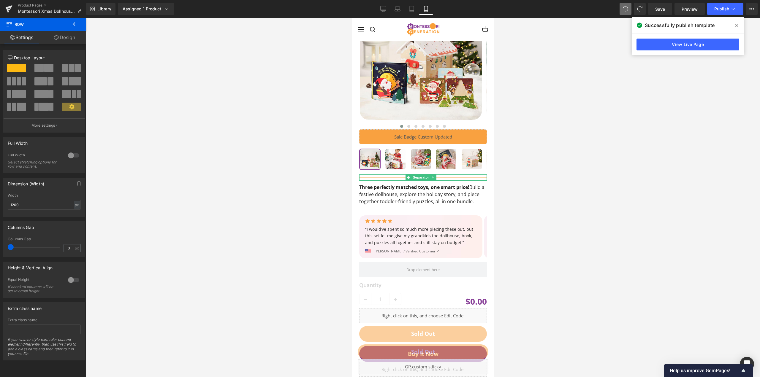
click at [416, 178] on span "Separator" at bounding box center [420, 177] width 18 height 7
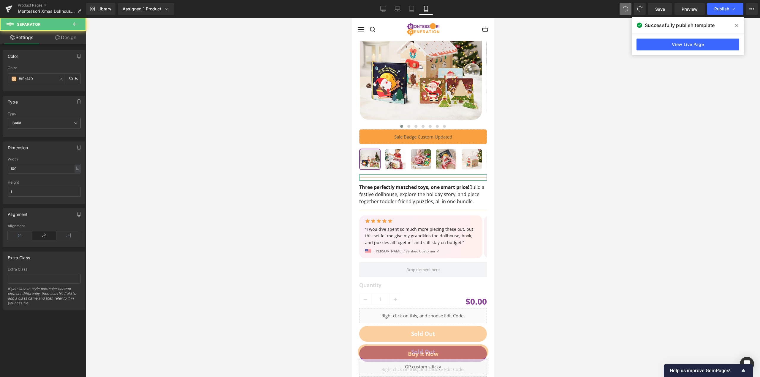
click at [64, 35] on link "Design" at bounding box center [65, 37] width 43 height 13
click at [0, 0] on div "Spacing" at bounding box center [0, 0] width 0 height 0
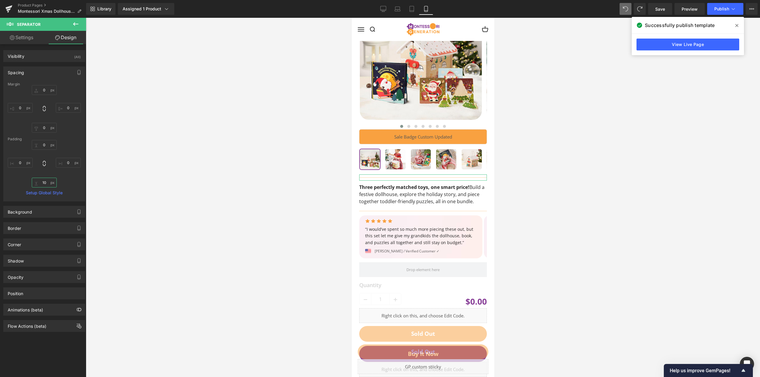
click at [46, 182] on input "text" at bounding box center [44, 183] width 25 height 10
type input "0"
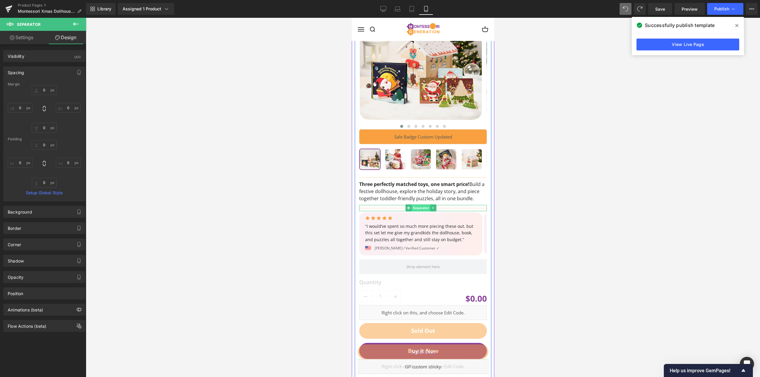
click at [417, 212] on span "Separator" at bounding box center [420, 208] width 18 height 7
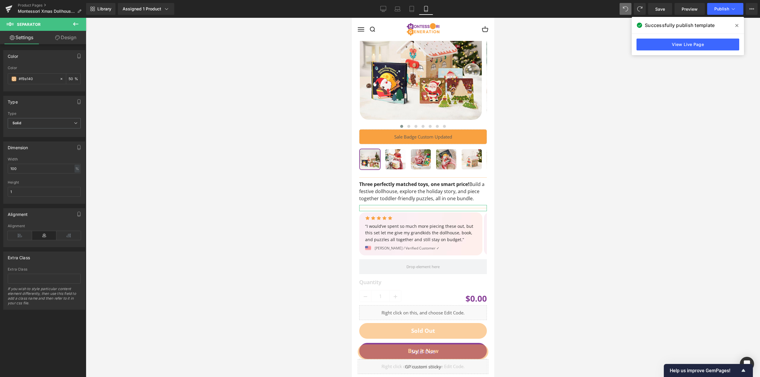
click at [65, 32] on link "Design" at bounding box center [65, 37] width 43 height 13
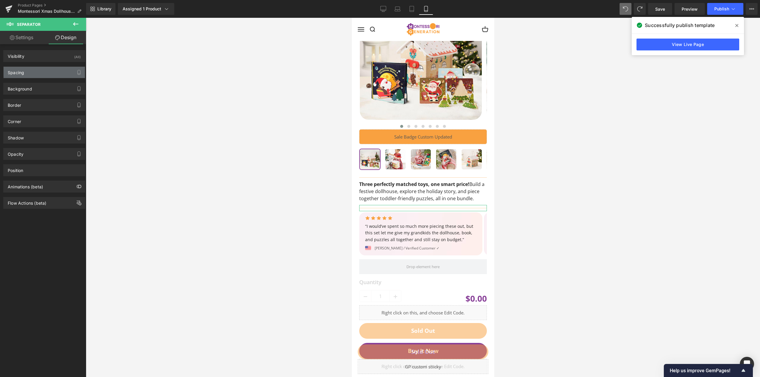
click at [33, 74] on div "Spacing" at bounding box center [44, 72] width 81 height 11
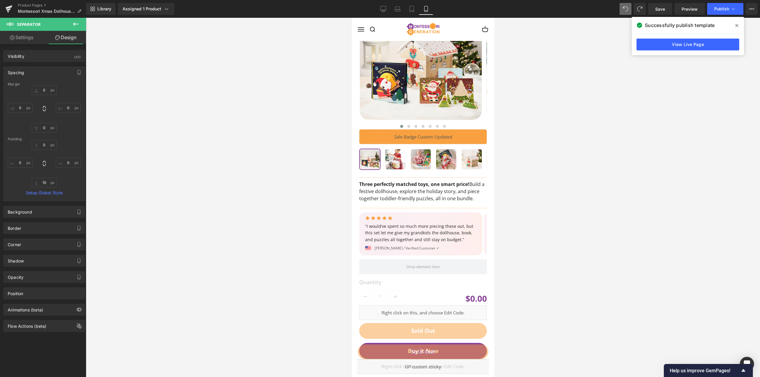
click at [272, 179] on div at bounding box center [423, 198] width 674 height 360
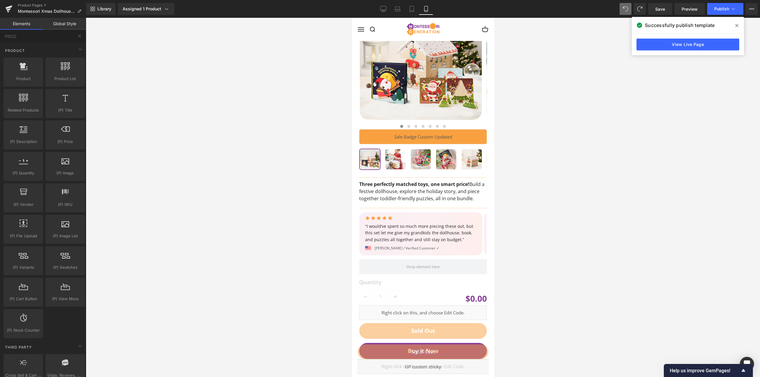
click at [292, 170] on div at bounding box center [423, 198] width 674 height 360
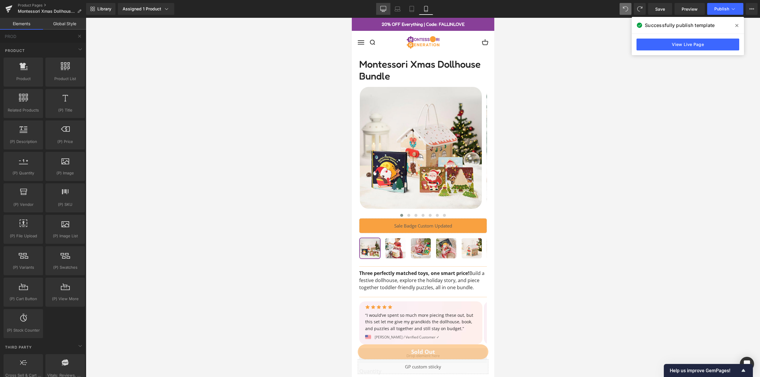
click at [384, 8] on icon at bounding box center [383, 9] width 6 height 6
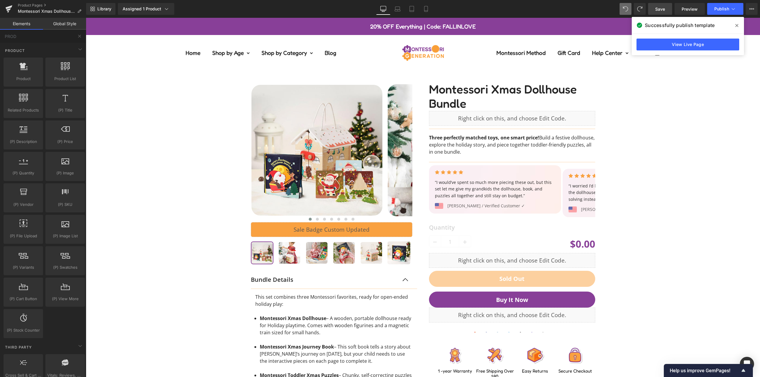
scroll to position [53, 0]
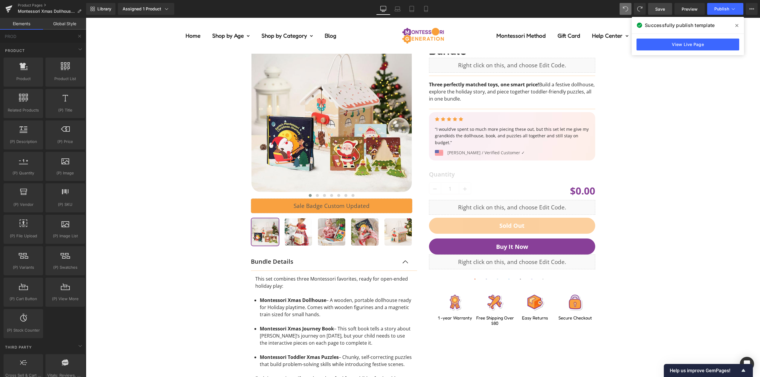
click at [658, 10] on span "Save" at bounding box center [660, 9] width 10 height 6
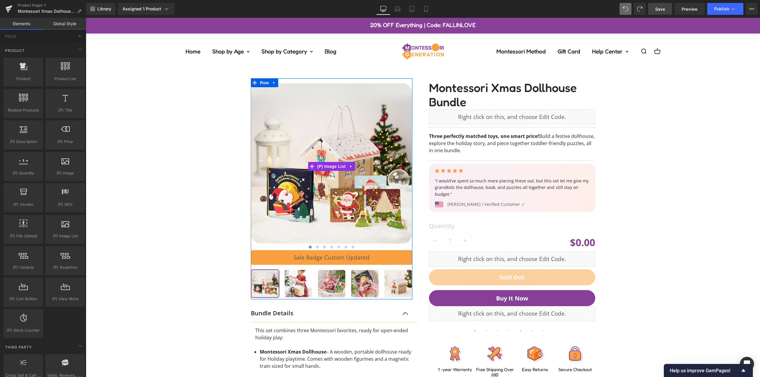
scroll to position [0, 0]
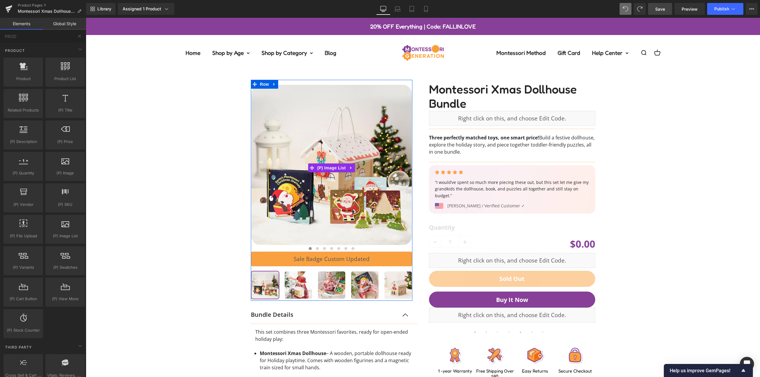
click at [664, 5] on link "Save" at bounding box center [660, 9] width 24 height 12
click at [732, 10] on icon at bounding box center [734, 9] width 6 height 6
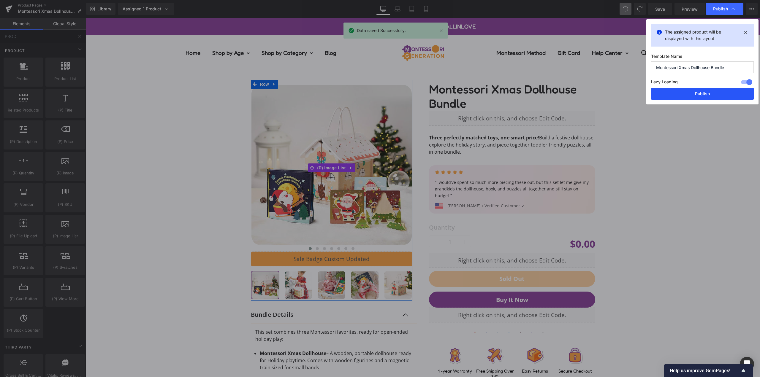
click at [712, 93] on button "Publish" at bounding box center [702, 94] width 103 height 12
